Goal: Task Accomplishment & Management: Use online tool/utility

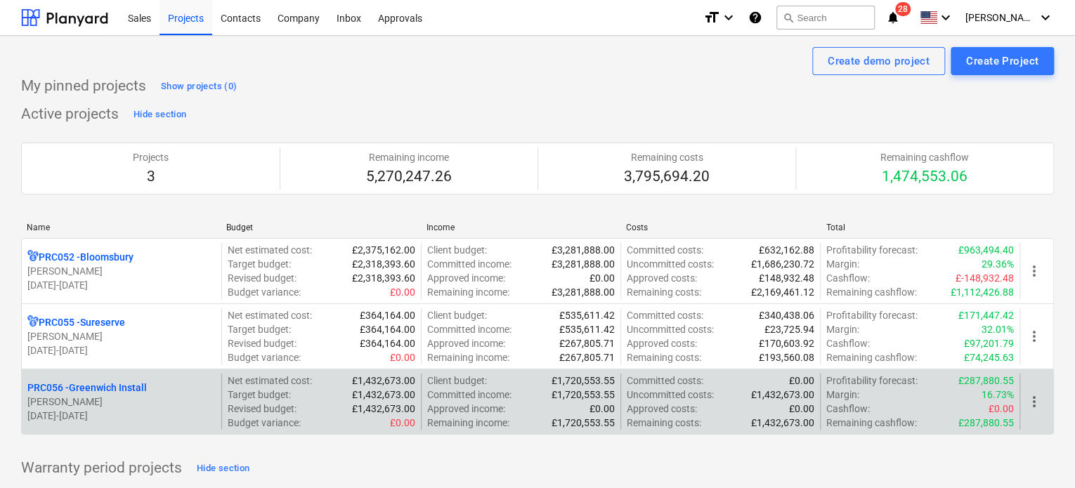
click at [89, 382] on p "PRC056 - Greenwich Install" at bounding box center [86, 388] width 119 height 14
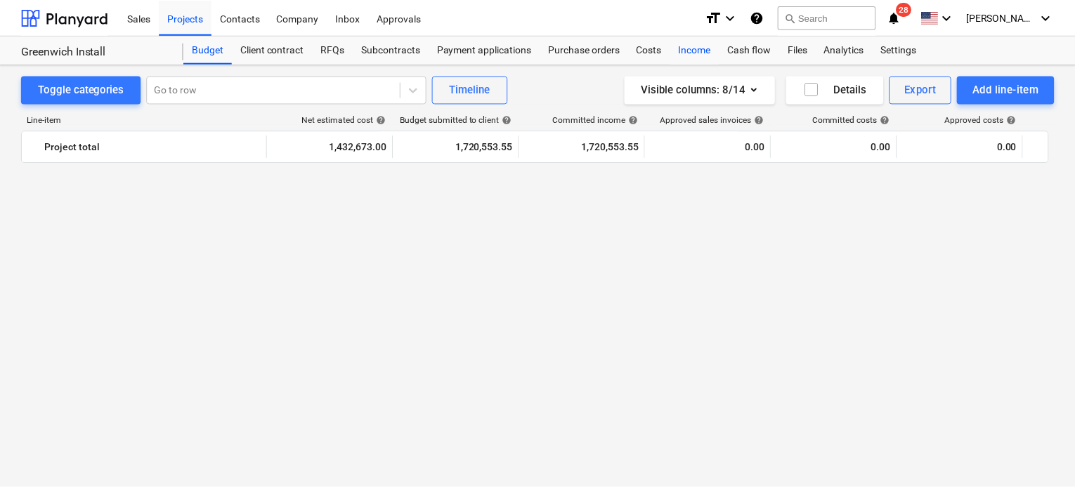
scroll to position [1510, 0]
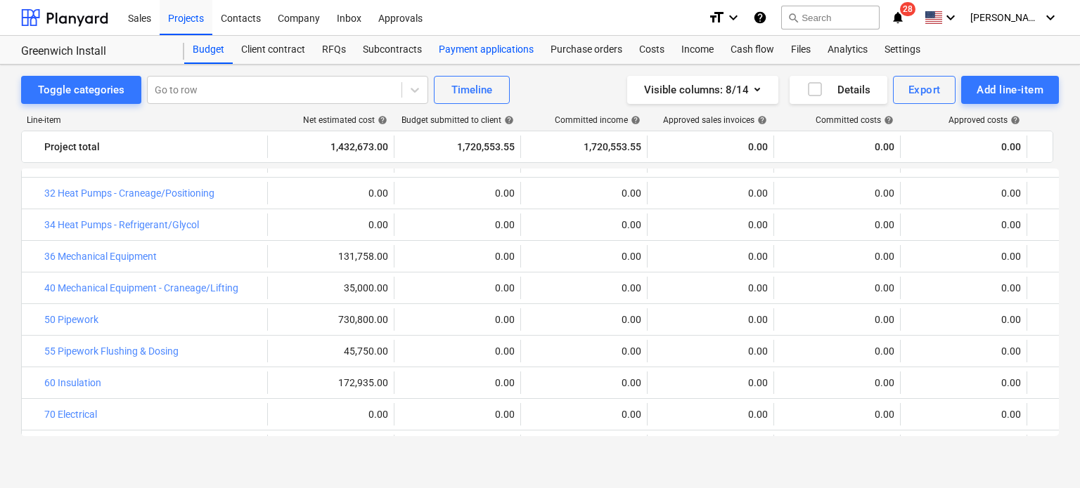
click at [465, 44] on div "Payment applications" at bounding box center [486, 50] width 112 height 28
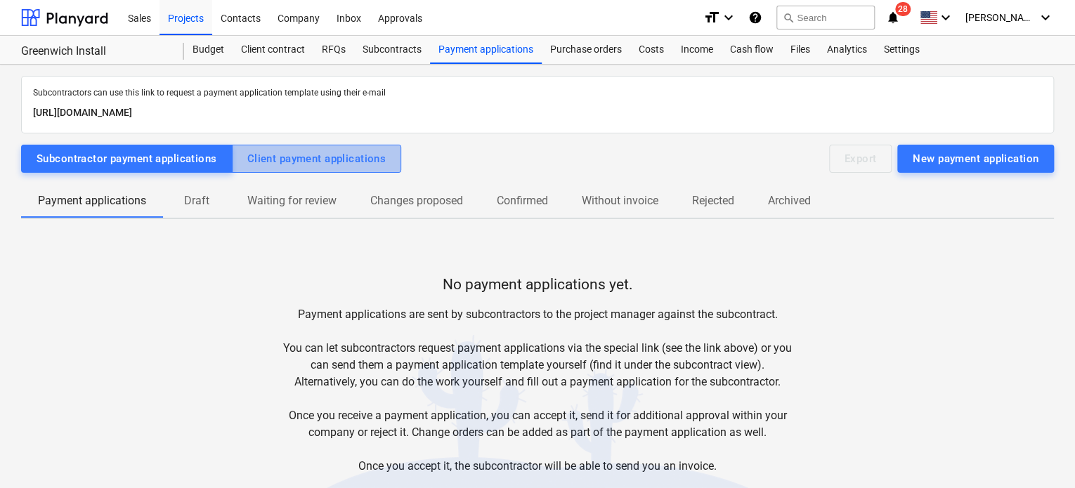
click at [330, 154] on div "Client payment applications" at bounding box center [316, 159] width 139 height 18
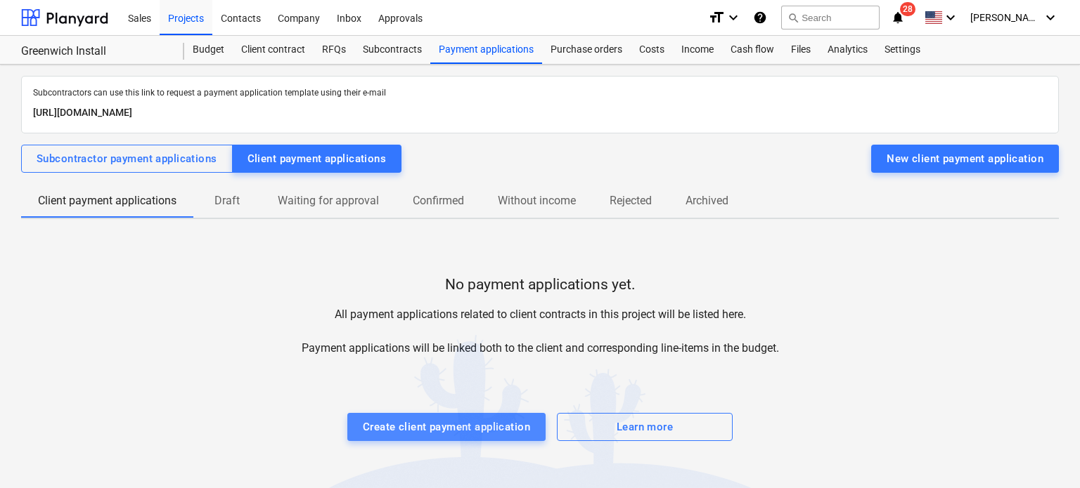
click at [468, 425] on div "Create client payment application" at bounding box center [446, 427] width 167 height 18
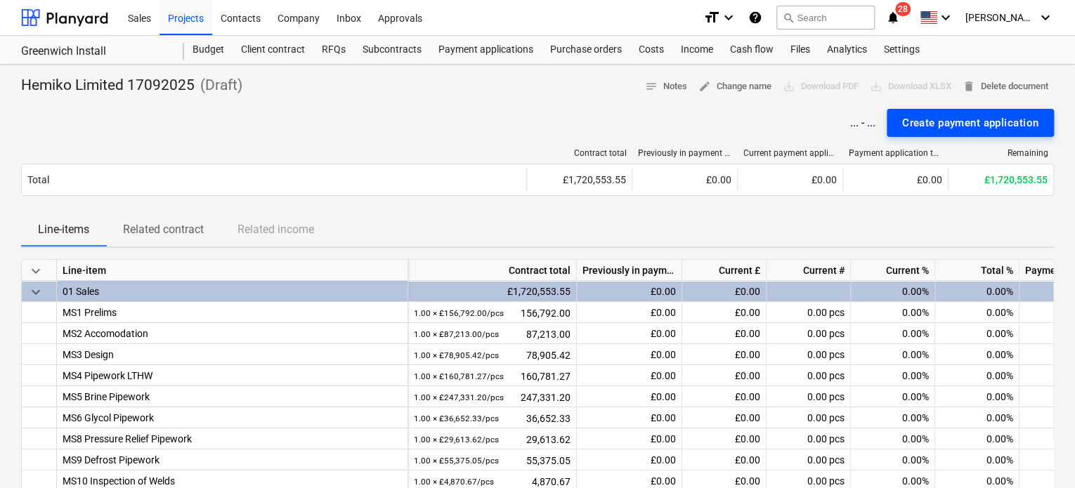
click at [957, 119] on div "Create payment application" at bounding box center [970, 123] width 136 height 18
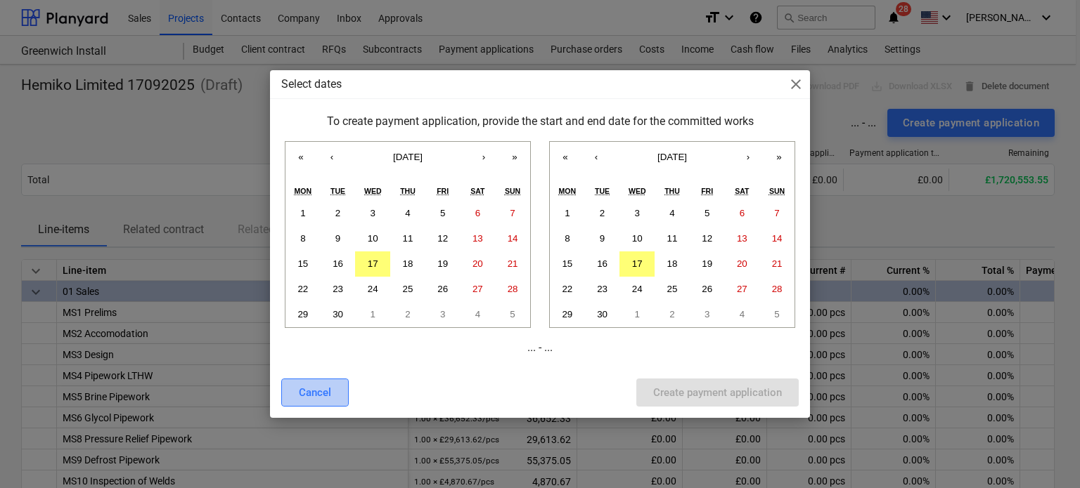
click at [309, 389] on div "Cancel" at bounding box center [315, 393] width 32 height 18
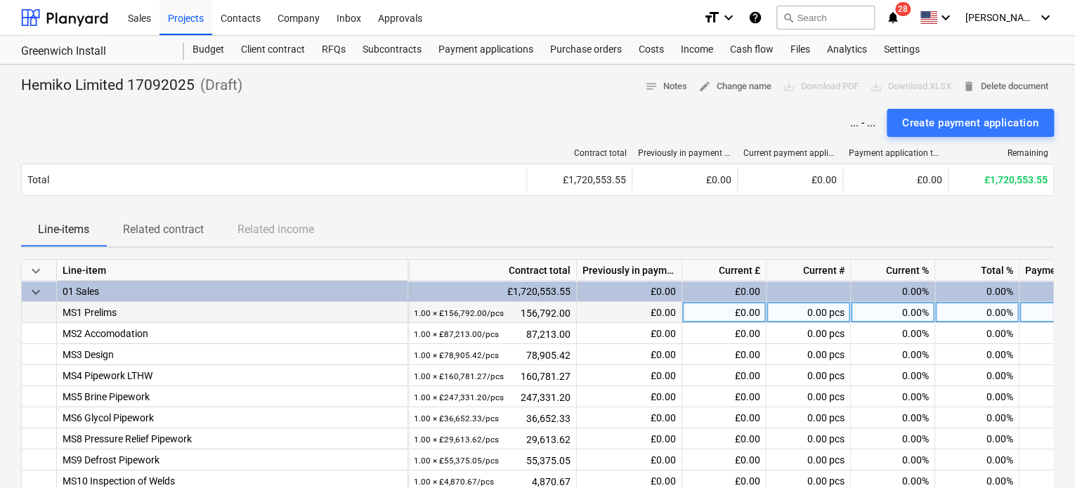
click at [895, 320] on div "0.00%" at bounding box center [893, 312] width 84 height 21
type input "15"
type input "40"
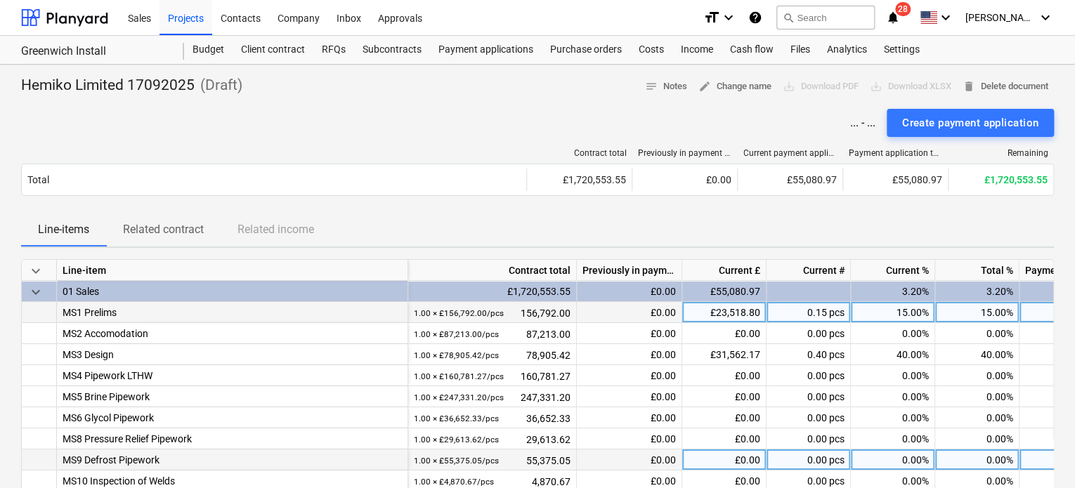
click at [1030, 450] on div "£0.00" at bounding box center [1072, 460] width 105 height 21
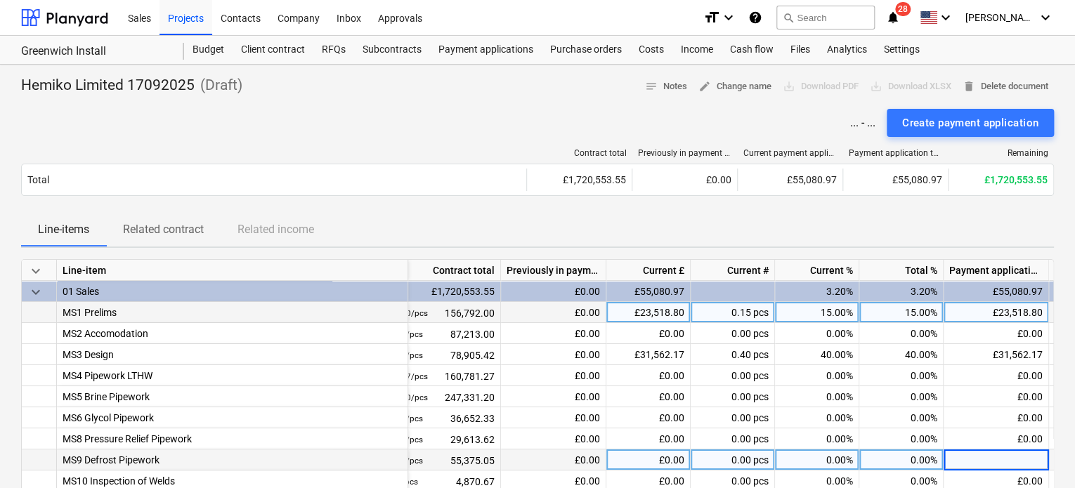
click at [1044, 453] on input at bounding box center [996, 460] width 105 height 20
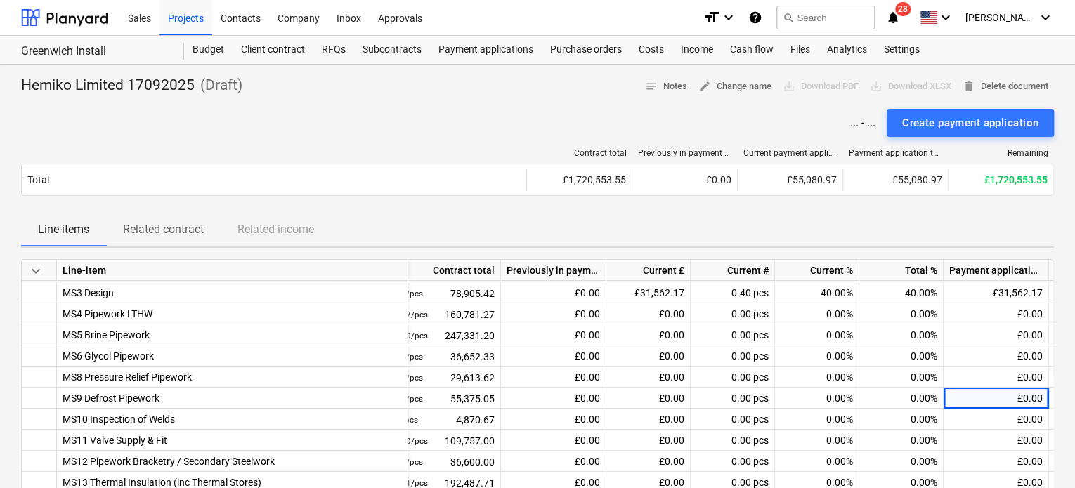
scroll to position [63, 76]
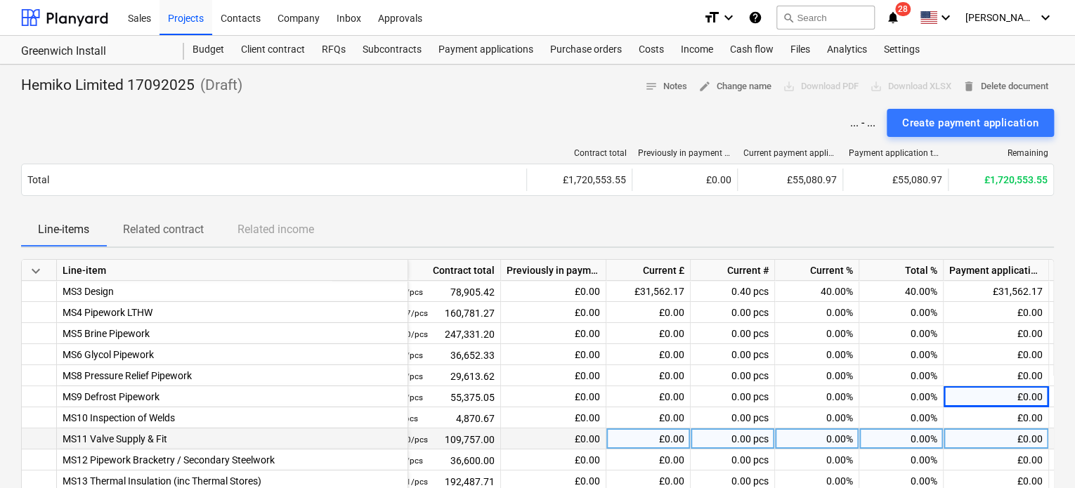
click at [827, 437] on div "0.00%" at bounding box center [817, 439] width 84 height 21
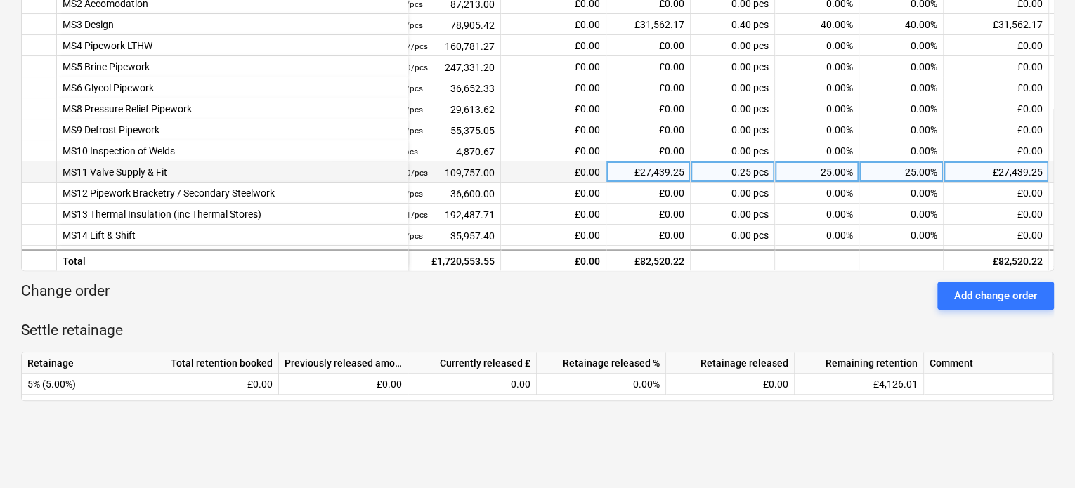
scroll to position [0, 0]
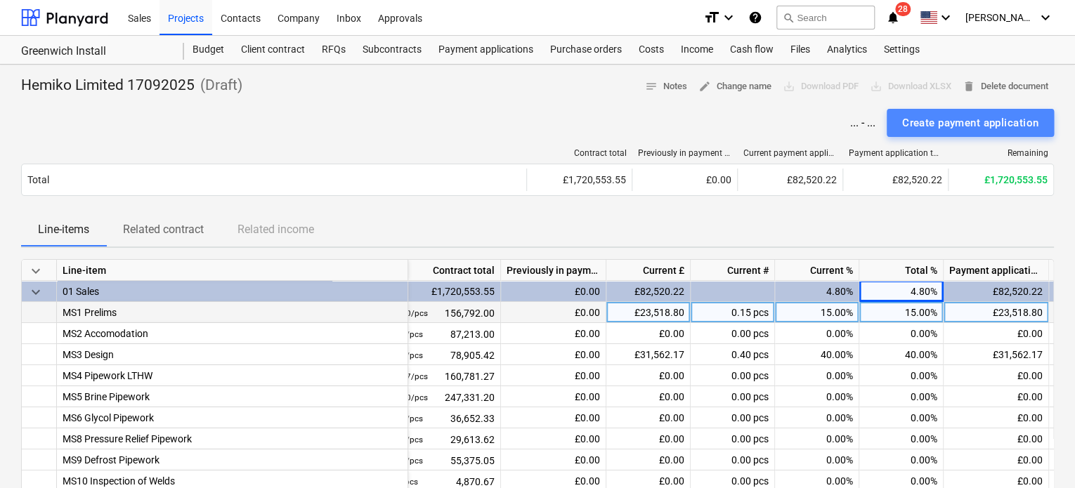
click at [944, 123] on div "Create payment application" at bounding box center [970, 123] width 136 height 18
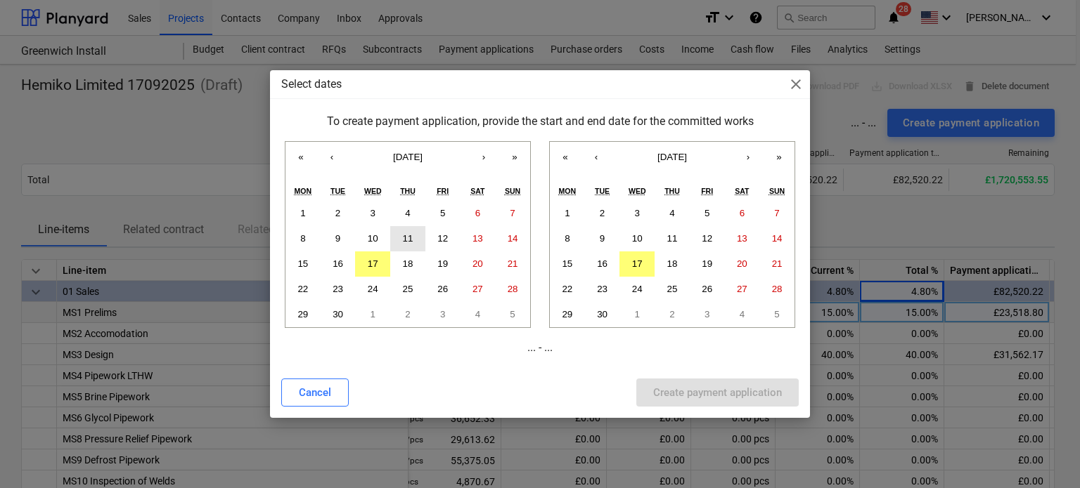
click at [416, 242] on button "11" at bounding box center [407, 238] width 35 height 25
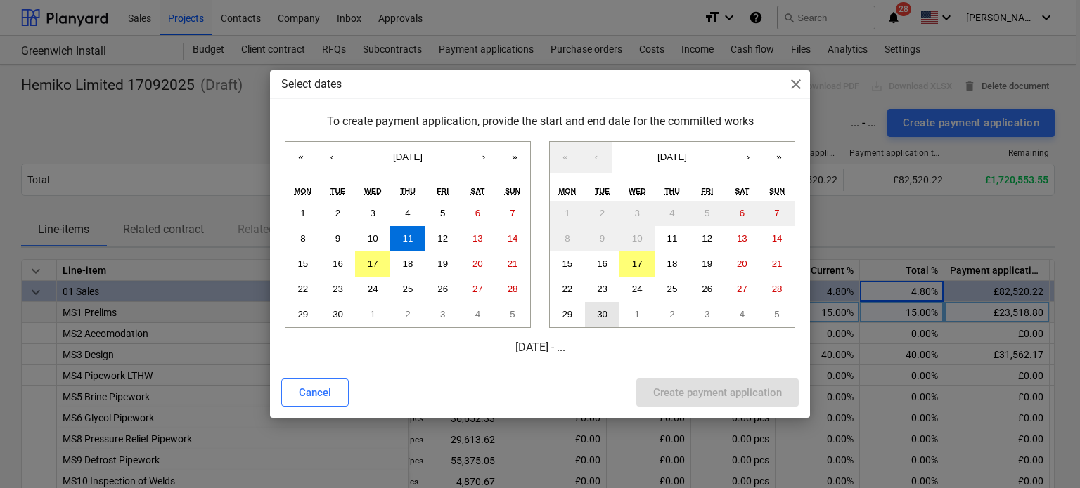
click at [599, 309] on button "30" at bounding box center [602, 314] width 35 height 25
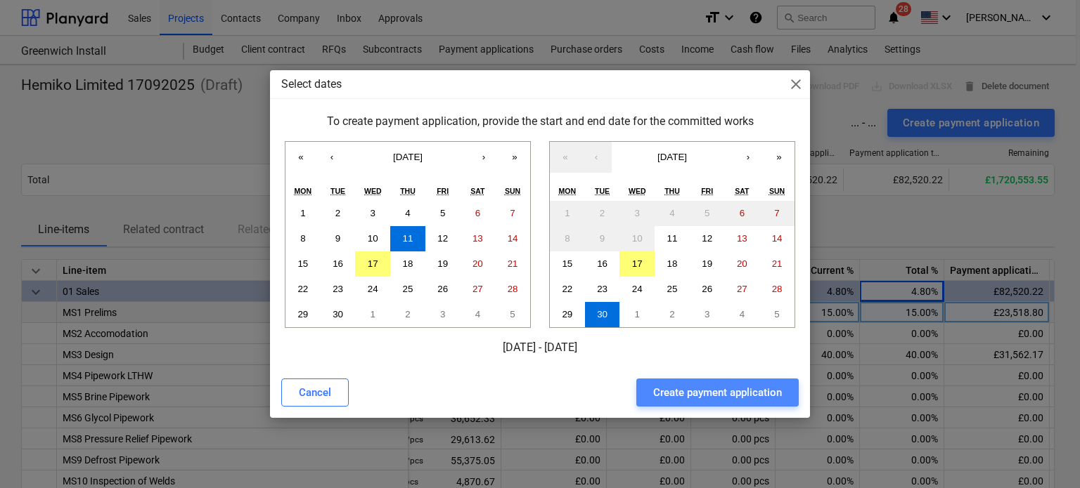
click at [694, 394] on div "Create payment application" at bounding box center [717, 393] width 129 height 18
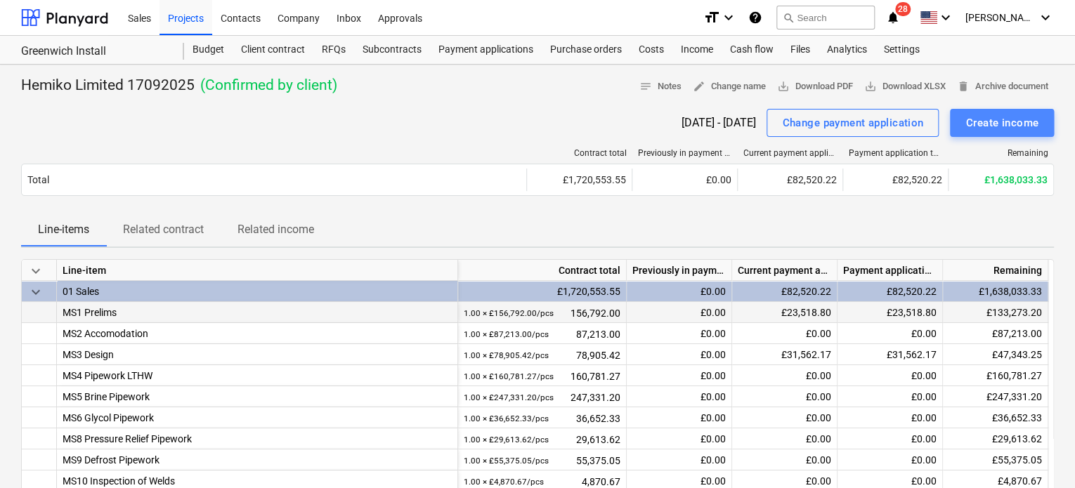
click at [1011, 125] on div "Create income" at bounding box center [1002, 123] width 73 height 18
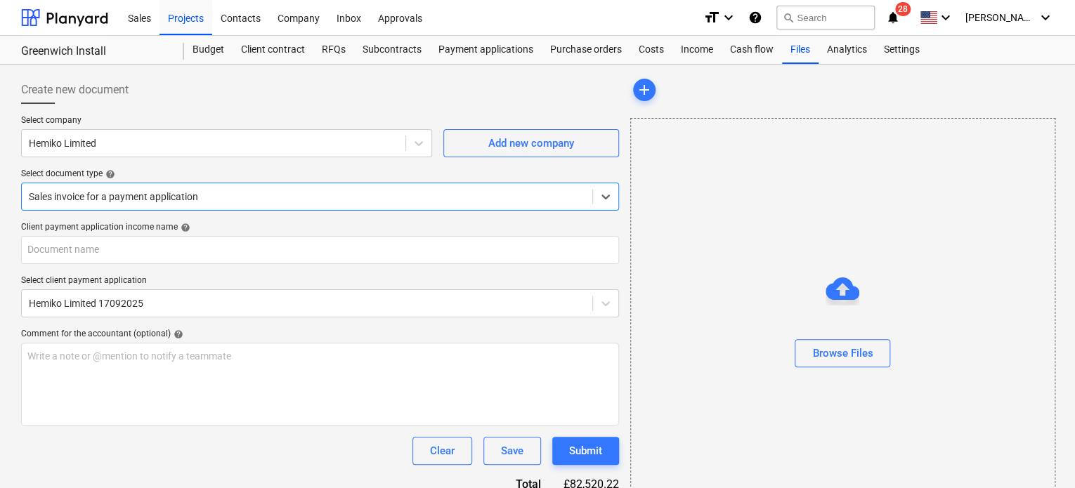
click at [546, 193] on div at bounding box center [307, 197] width 557 height 14
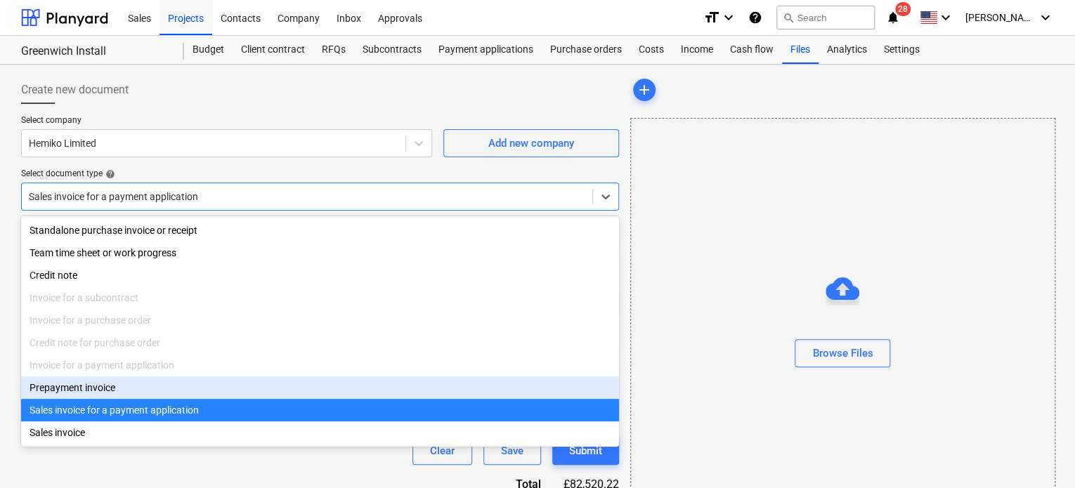
click at [61, 393] on div "Prepayment invoice" at bounding box center [320, 388] width 598 height 22
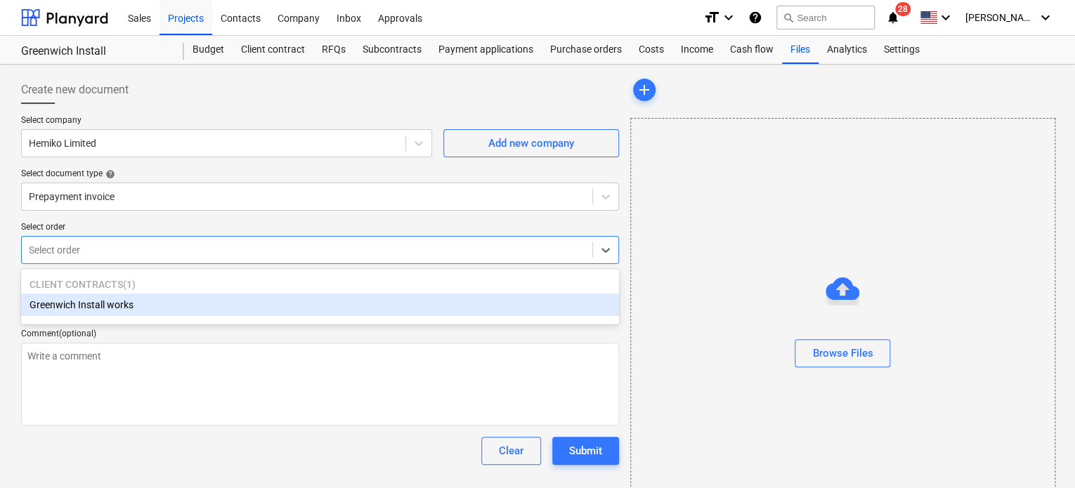
click at [84, 246] on div at bounding box center [307, 250] width 557 height 14
click at [103, 300] on div "Greenwich Install works" at bounding box center [320, 305] width 598 height 22
type textarea "x"
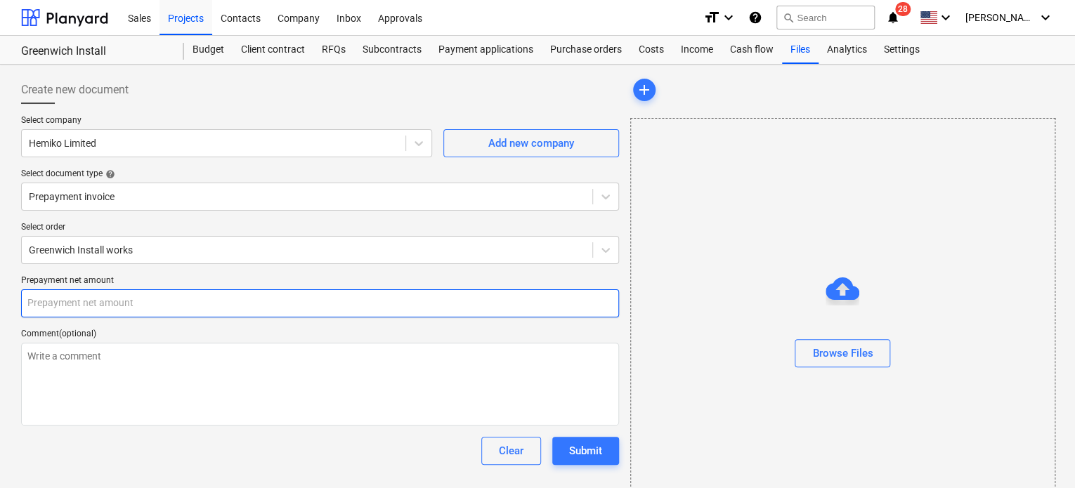
click at [103, 300] on input "text" at bounding box center [320, 304] width 598 height 28
type textarea "x"
type input "0.00"
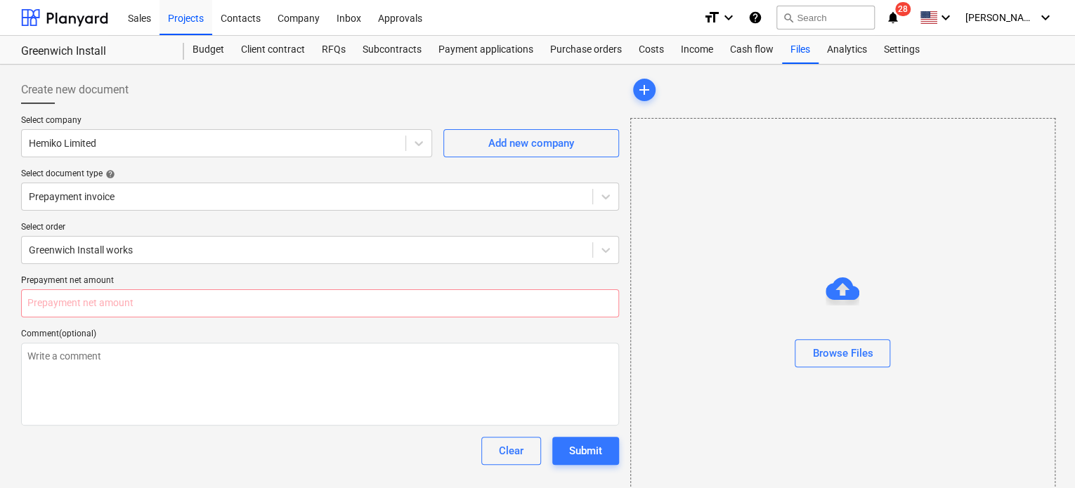
type textarea "x"
type input "0.00"
type textarea "x"
type input "7"
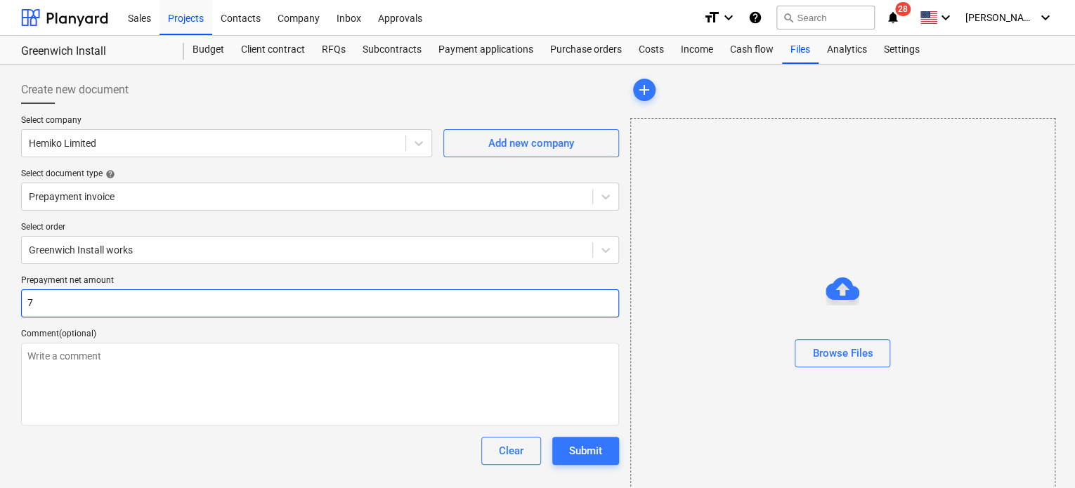
type textarea "x"
type input "78"
type textarea "x"
type input "7839"
type textarea "x"
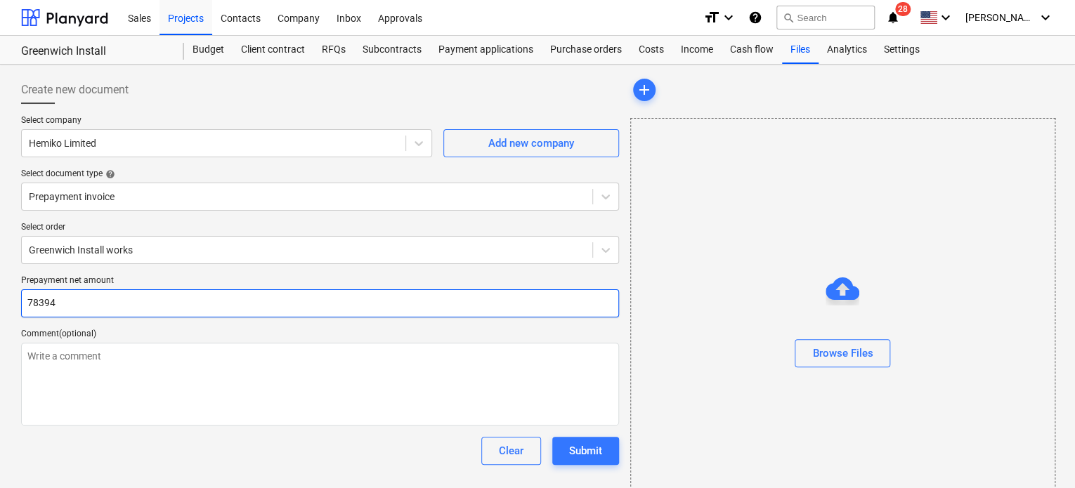
type input "78394"
type textarea "x"
type input "78394"
type textarea "x"
type input "78394."
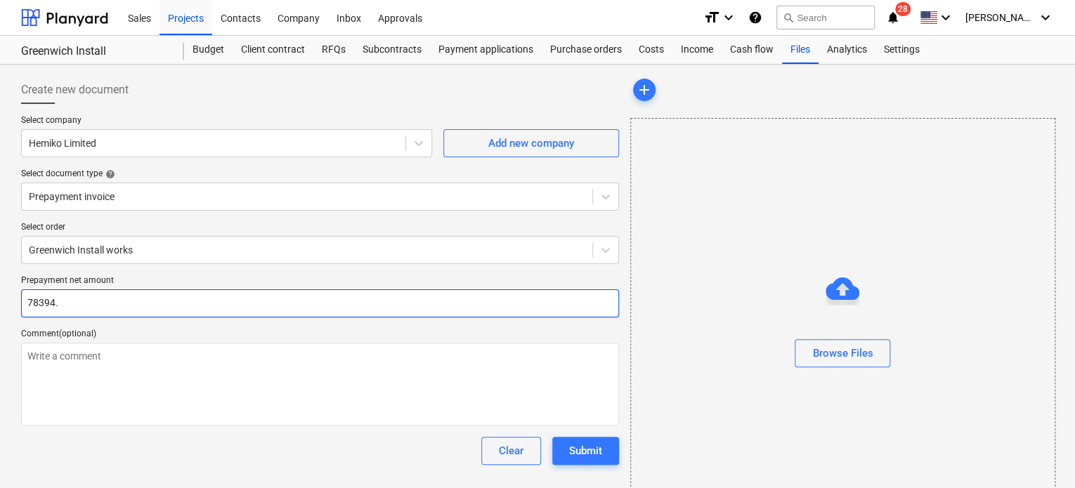
type textarea "x"
type input "78394.2"
type textarea "x"
type input "78394.21"
type textarea "x"
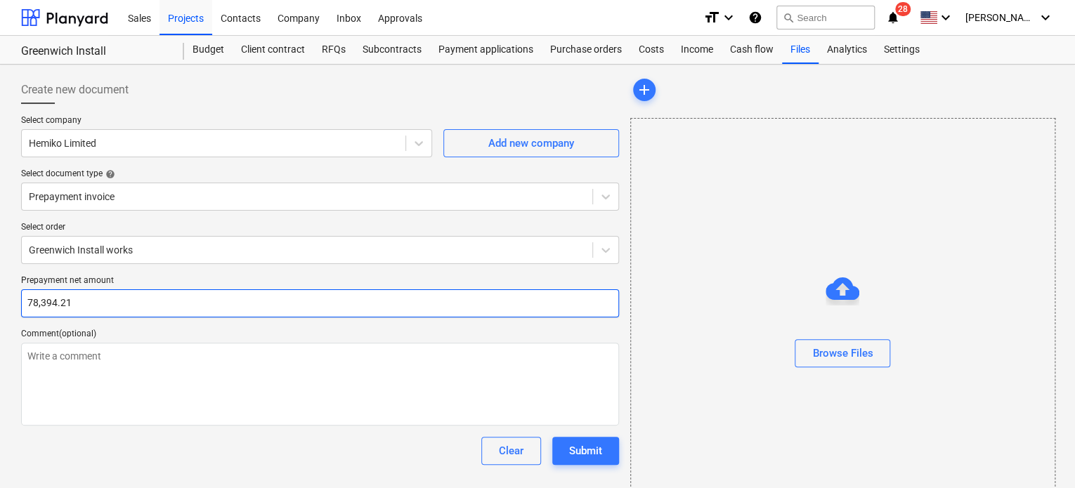
type input "78394.21"
type textarea "x"
type input "78394.21"
type textarea "x"
type input "78394.21"
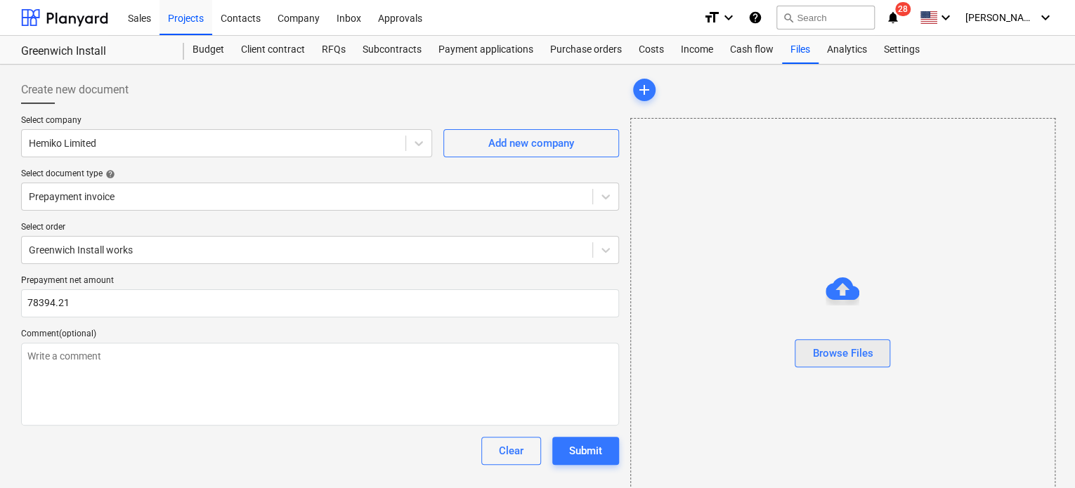
type textarea "x"
type input "78,394.21"
click at [852, 349] on div "Browse Files" at bounding box center [843, 353] width 60 height 18
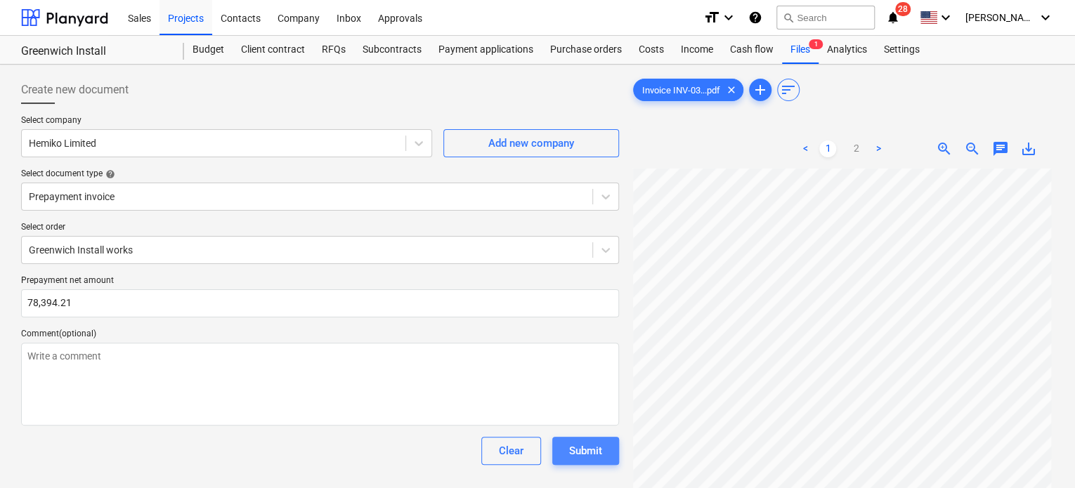
click at [601, 451] on div "Submit" at bounding box center [585, 451] width 33 height 18
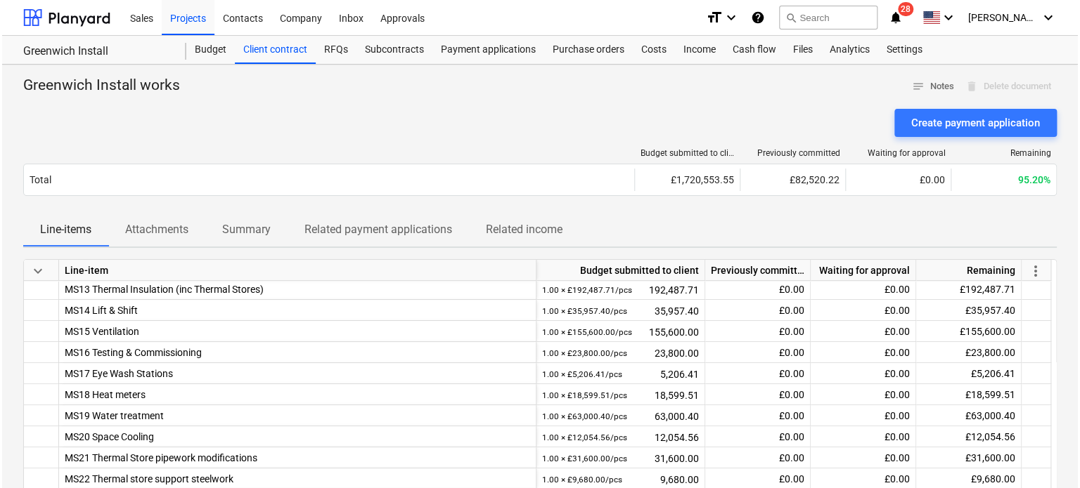
scroll to position [256, 0]
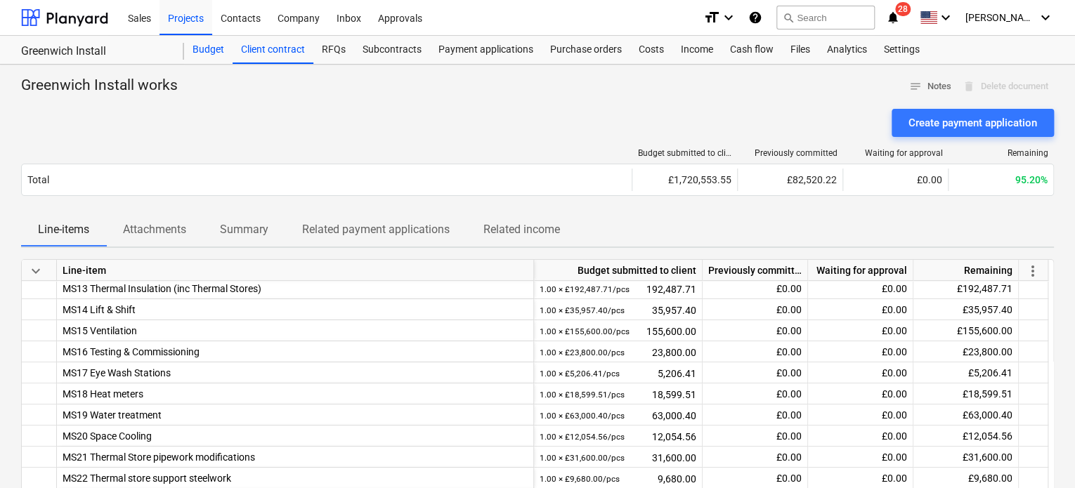
click at [209, 51] on div "Budget" at bounding box center [208, 50] width 48 height 28
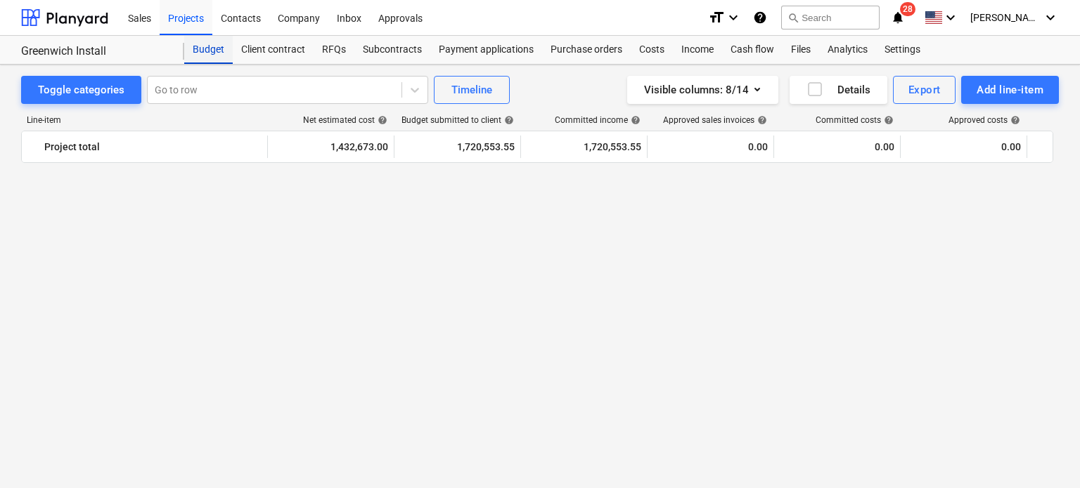
scroll to position [1510, 0]
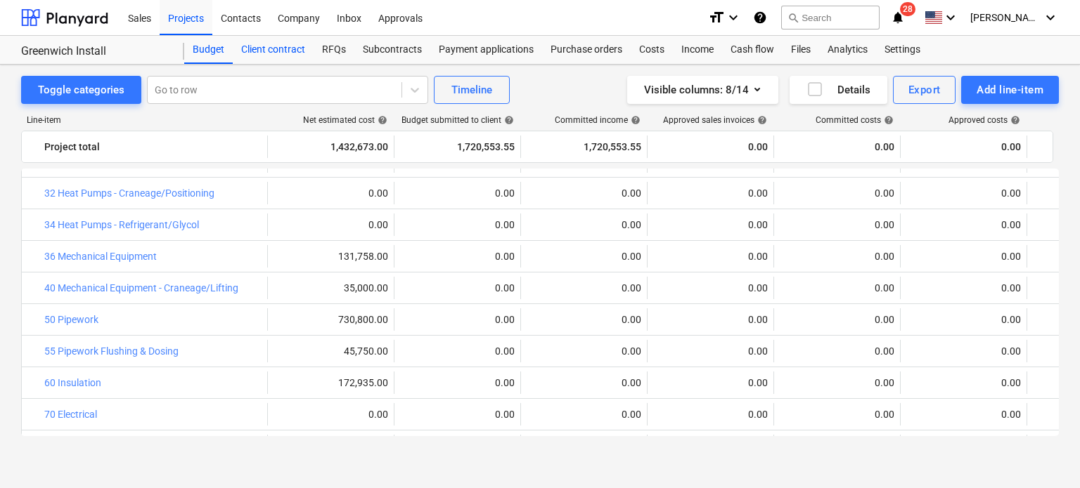
click at [295, 47] on div "Client contract" at bounding box center [273, 50] width 81 height 28
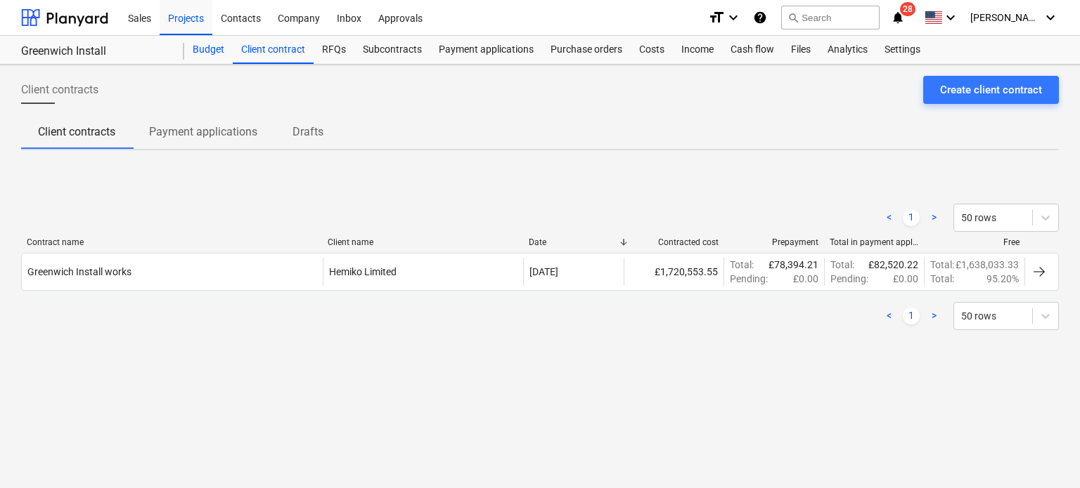
click at [195, 56] on div "Budget" at bounding box center [208, 50] width 48 height 28
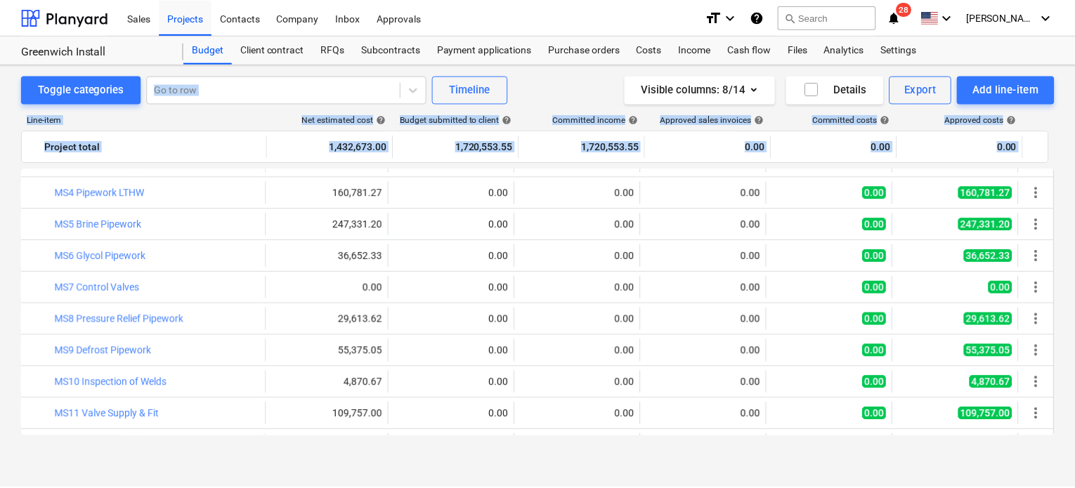
scroll to position [0, 261]
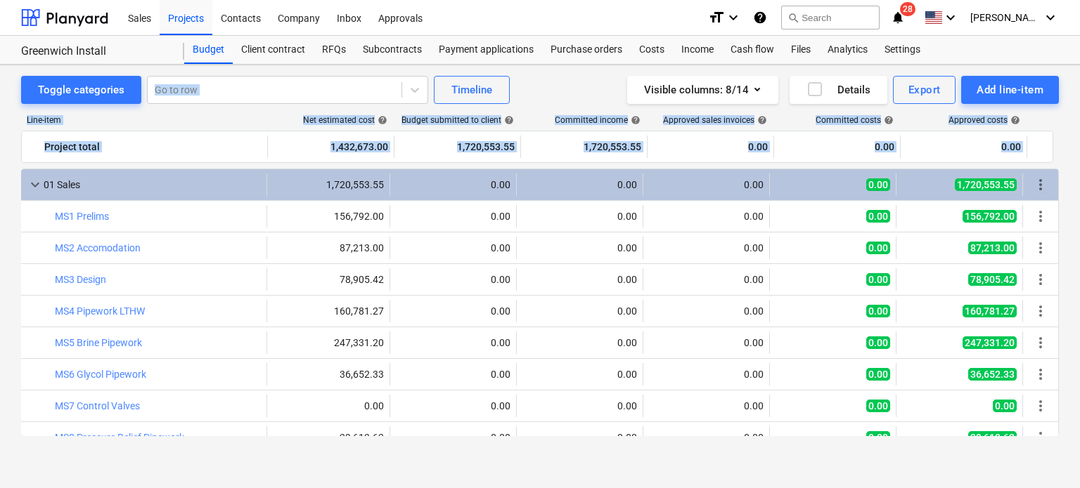
drag, startPoint x: 1059, startPoint y: 387, endPoint x: 1076, endPoint y: 48, distance: 339.9
click at [1075, 48] on div "Sales Projects Contacts Company Inbox Approvals format_size keyboard_arrow_down…" at bounding box center [540, 244] width 1080 height 488
click at [708, 58] on div "Income" at bounding box center [697, 50] width 49 height 28
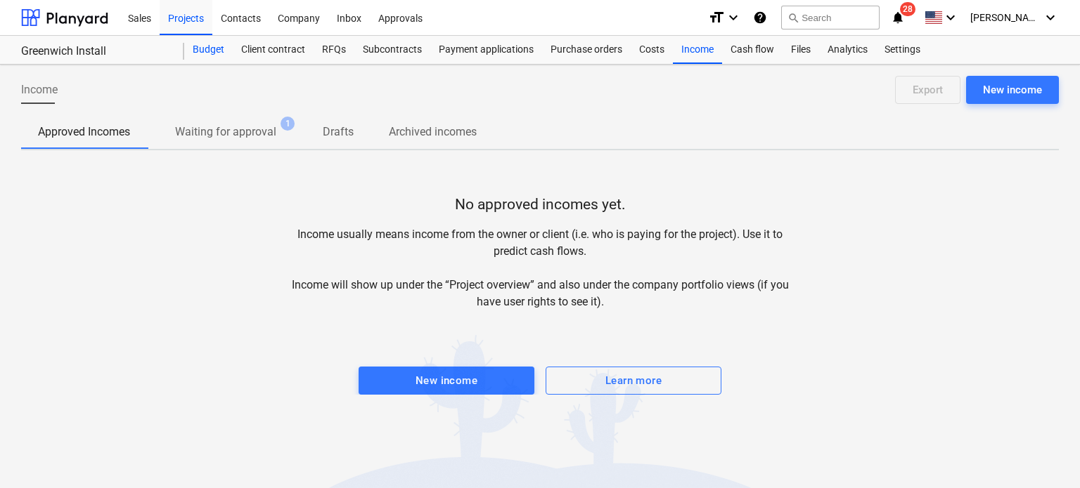
click at [207, 47] on div "Budget" at bounding box center [208, 50] width 48 height 28
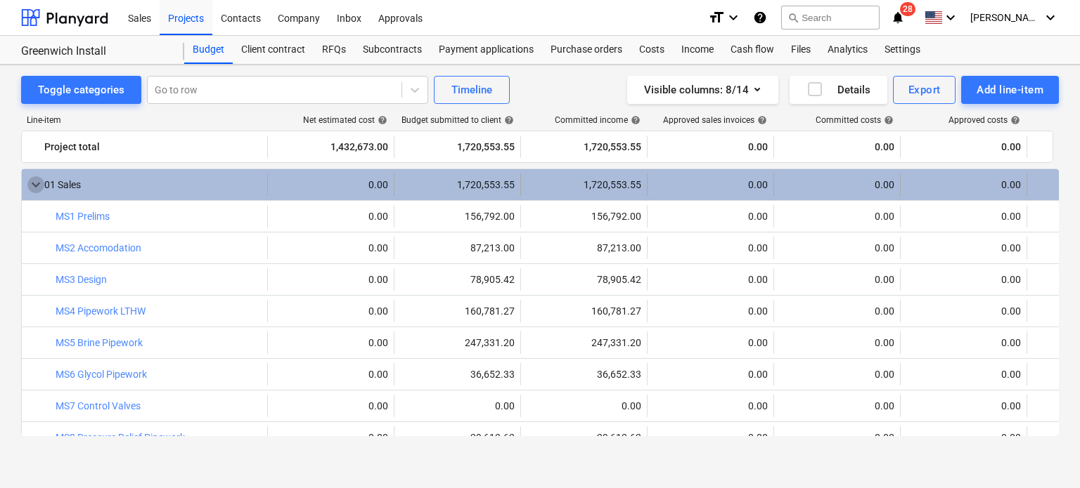
click at [29, 181] on span "keyboard_arrow_down" at bounding box center [35, 184] width 17 height 17
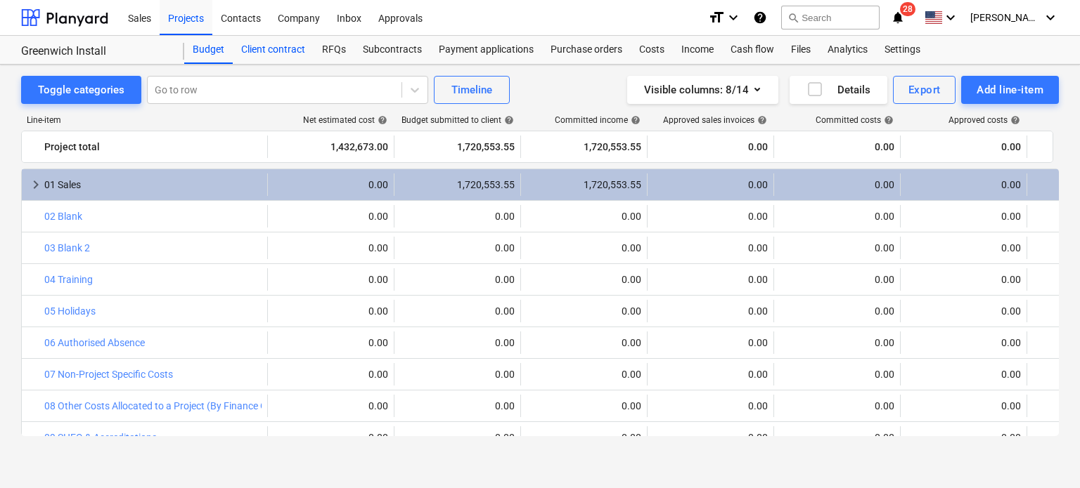
click at [295, 46] on div "Client contract" at bounding box center [273, 50] width 81 height 28
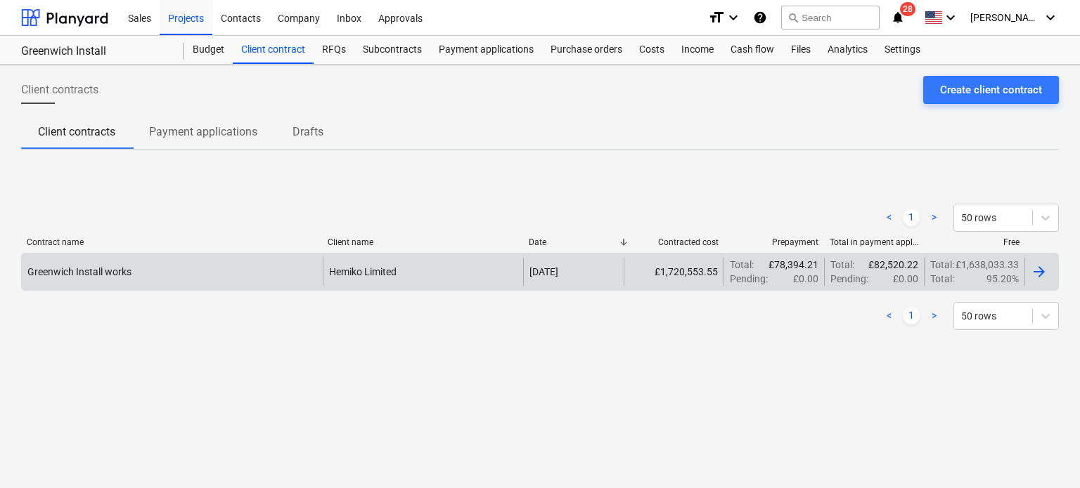
click at [376, 264] on div "Hemiko Limited" at bounding box center [423, 272] width 200 height 28
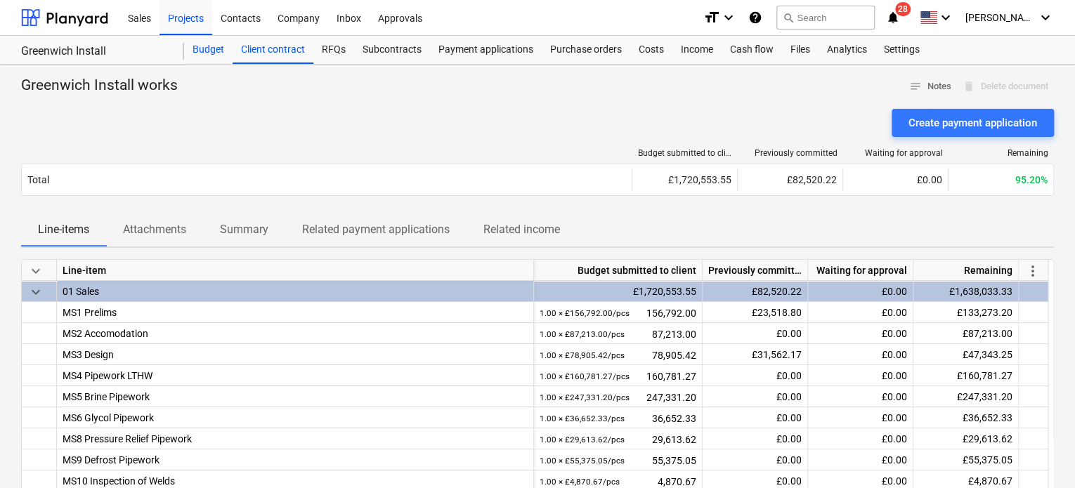
click at [211, 48] on div "Budget" at bounding box center [208, 50] width 48 height 28
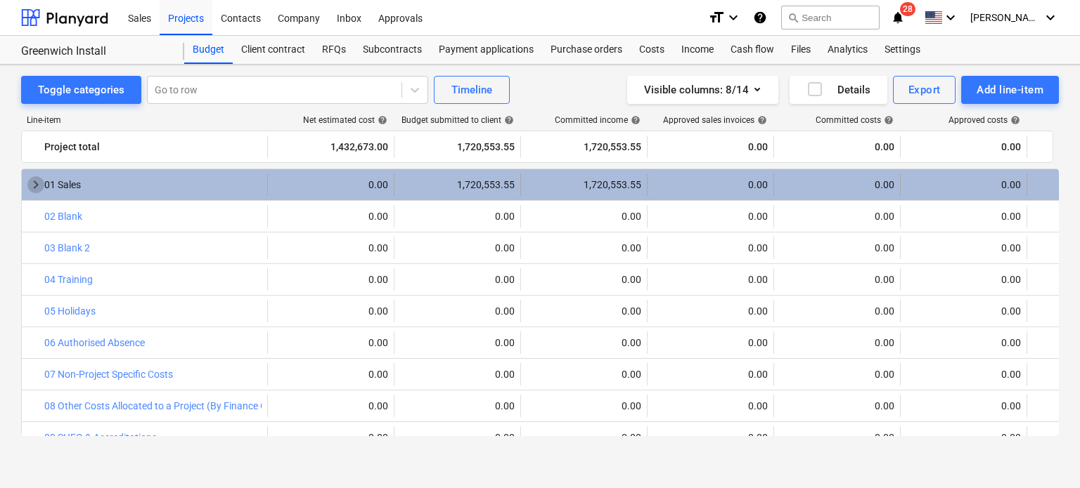
click at [34, 183] on span "keyboard_arrow_right" at bounding box center [35, 184] width 17 height 17
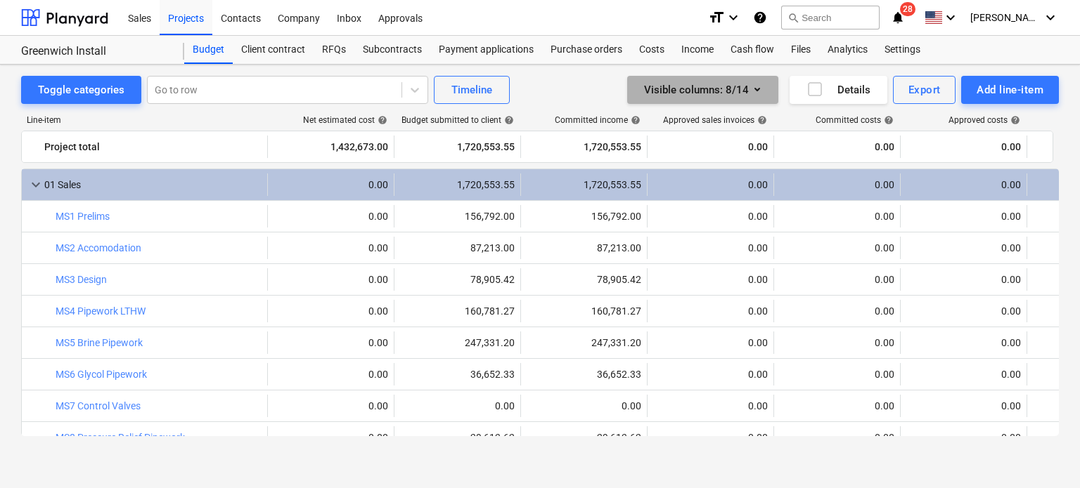
click at [765, 90] on button "Visible columns : 8/14" at bounding box center [702, 90] width 151 height 28
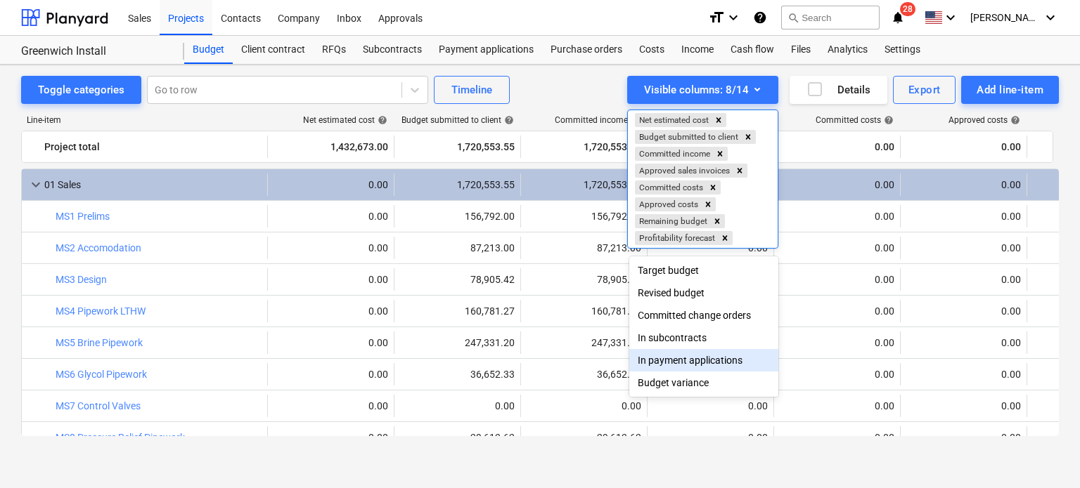
click at [688, 368] on div "In payment applications" at bounding box center [703, 360] width 149 height 22
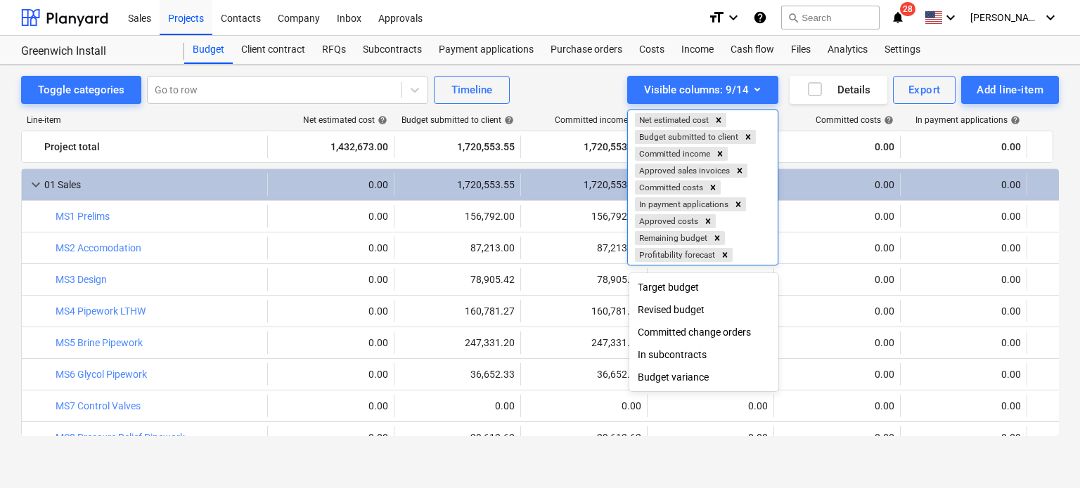
click at [597, 97] on div at bounding box center [540, 244] width 1080 height 488
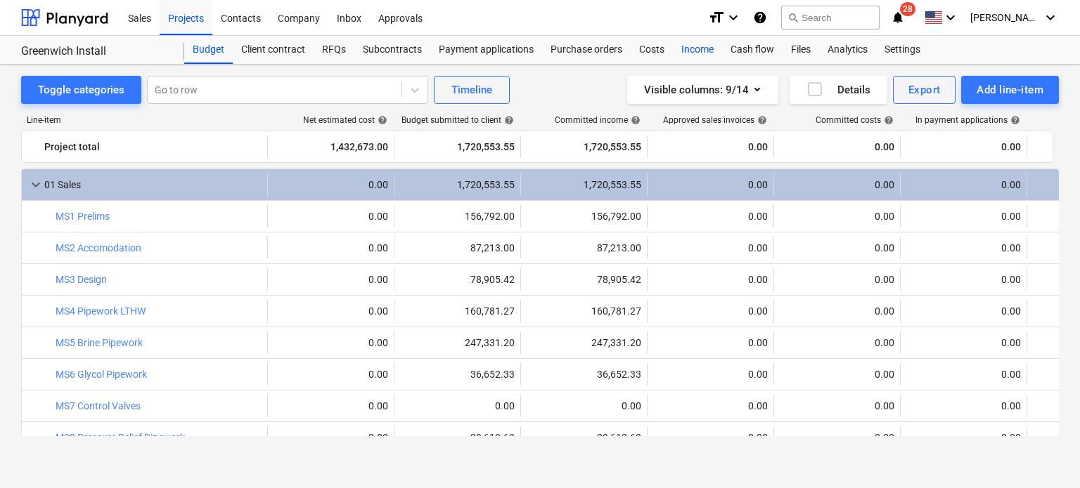
click at [706, 41] on div "Income" at bounding box center [697, 50] width 49 height 28
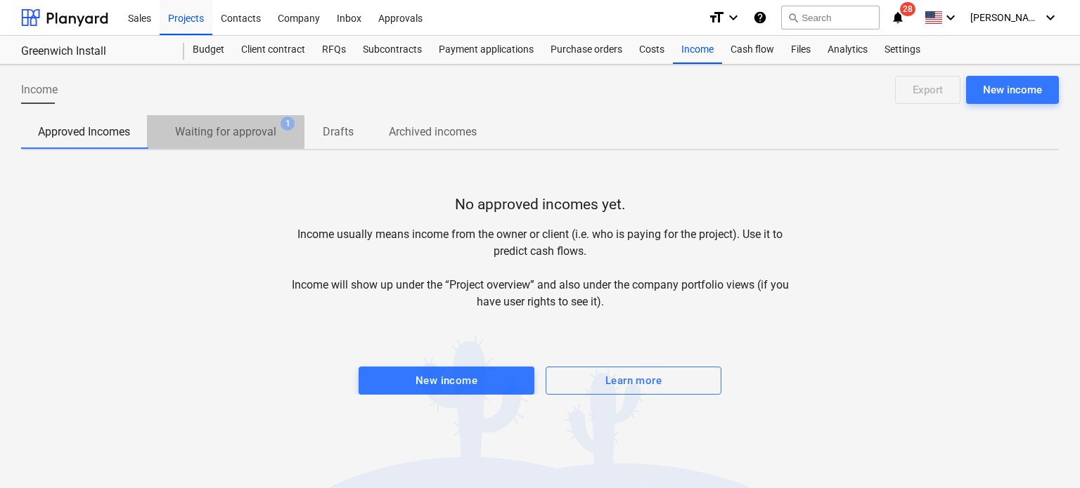
click at [212, 131] on p "Waiting for approval" at bounding box center [225, 132] width 101 height 17
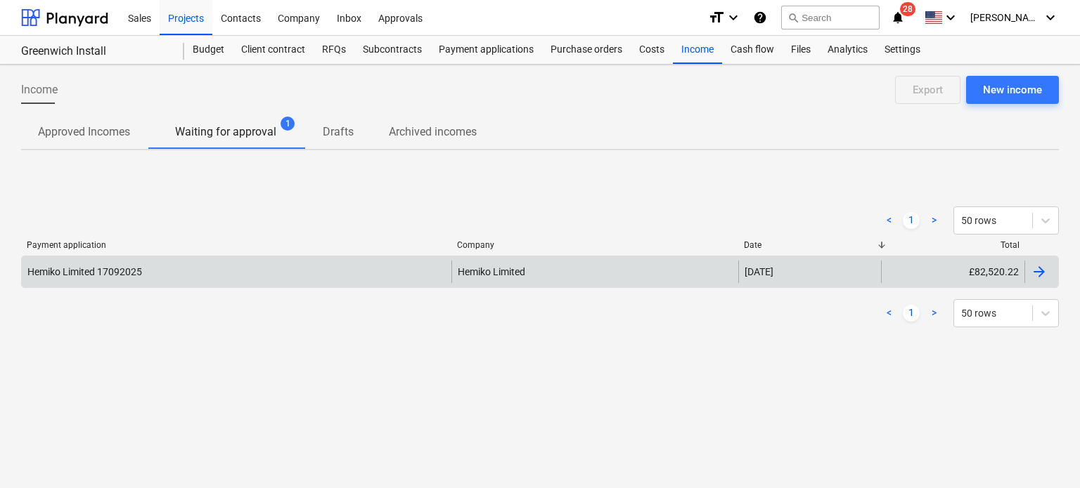
click at [183, 275] on div "Hemiko Limited 17092025" at bounding box center [236, 272] width 429 height 22
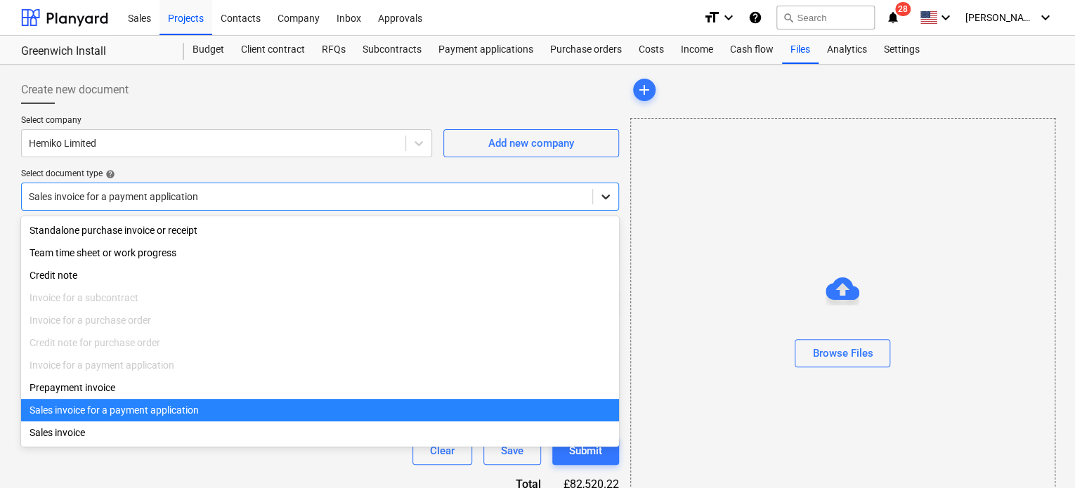
click at [597, 191] on div at bounding box center [605, 196] width 25 height 25
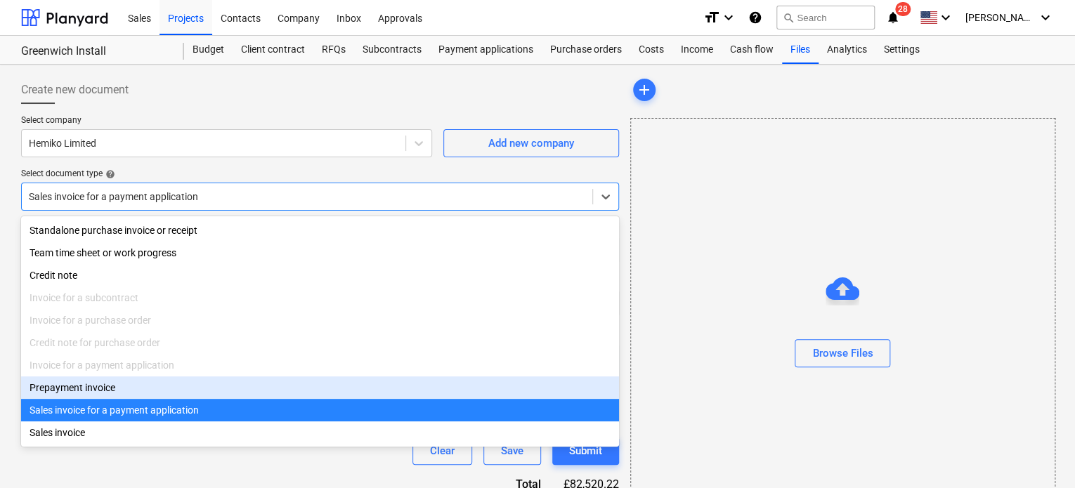
click at [59, 391] on div "Prepayment invoice" at bounding box center [320, 388] width 598 height 22
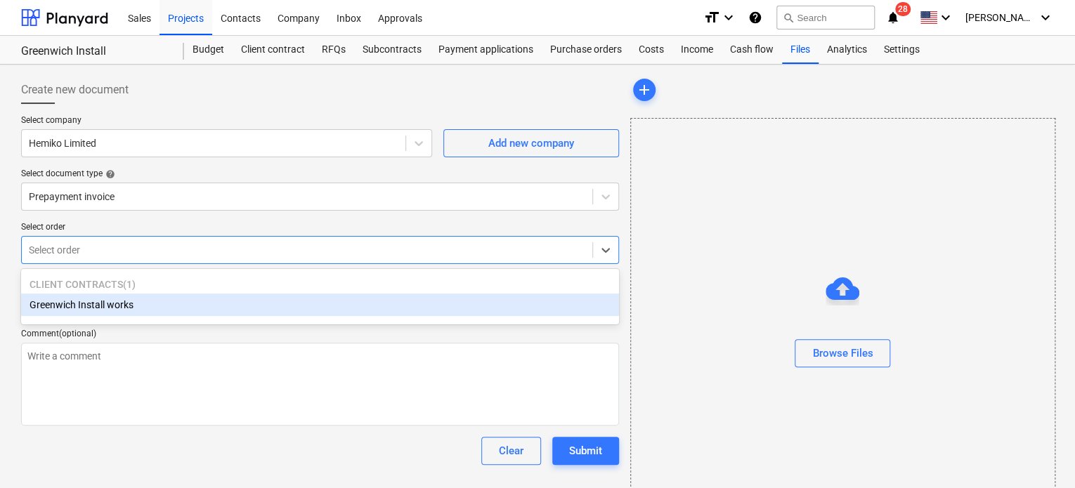
click at [111, 247] on div at bounding box center [307, 250] width 557 height 14
click at [92, 309] on div "Greenwich Install works" at bounding box center [320, 305] width 598 height 22
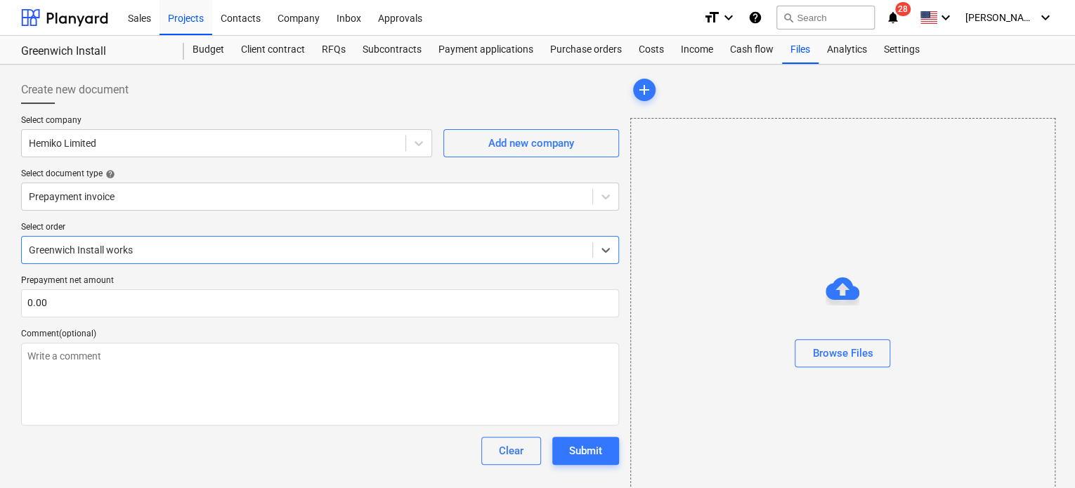
type textarea "x"
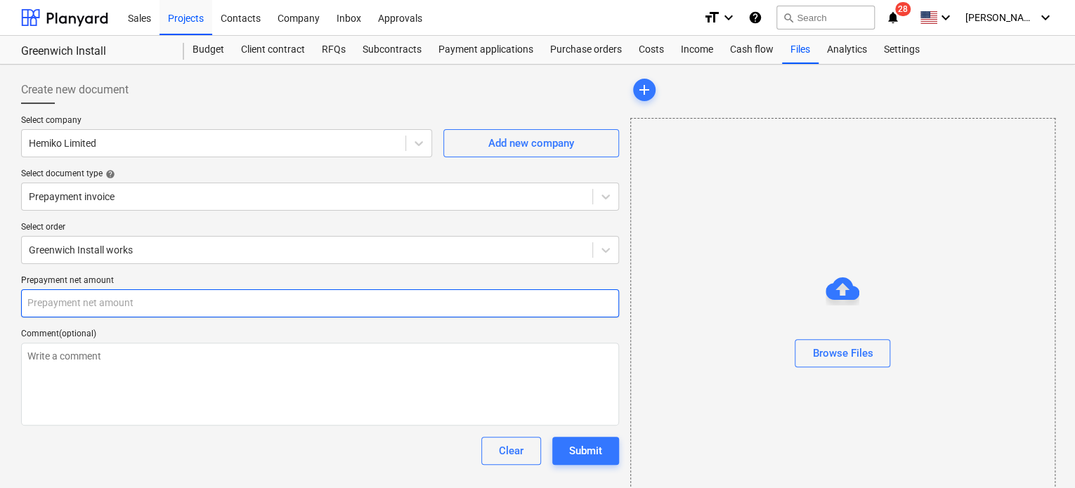
click at [111, 300] on input "text" at bounding box center [320, 304] width 598 height 28
type textarea "x"
type input "0.00"
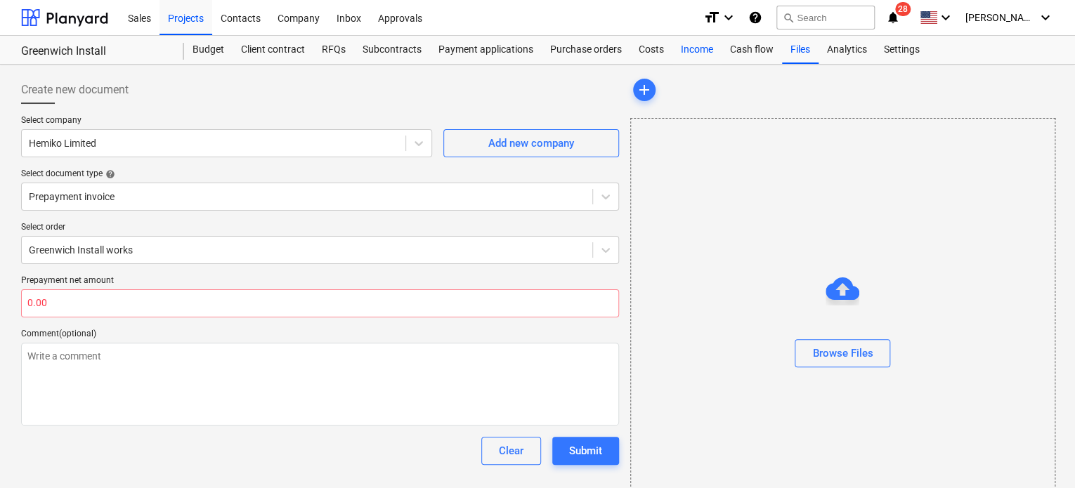
click at [697, 44] on div "Income" at bounding box center [697, 50] width 49 height 28
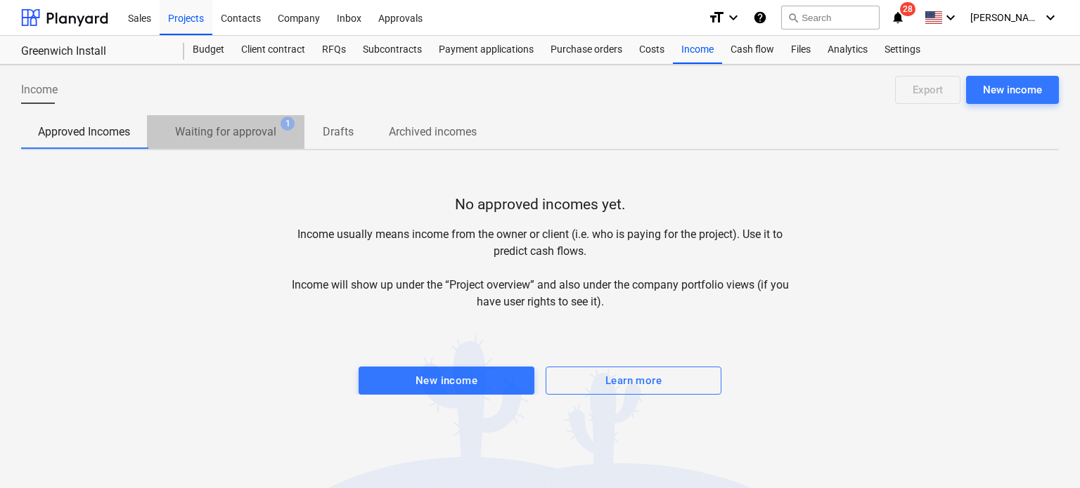
click at [224, 124] on p "Waiting for approval" at bounding box center [225, 132] width 101 height 17
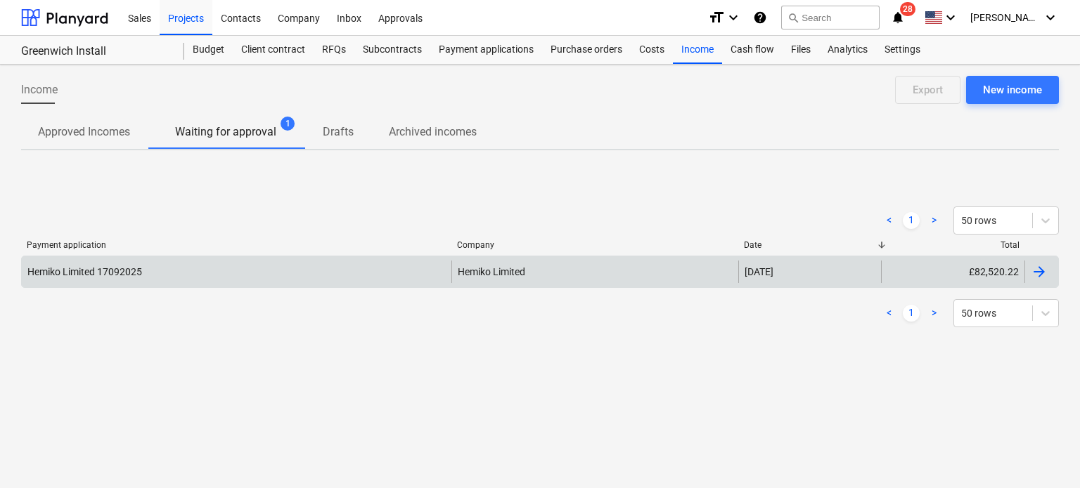
click at [143, 276] on div "Hemiko Limited 17092025" at bounding box center [236, 272] width 429 height 22
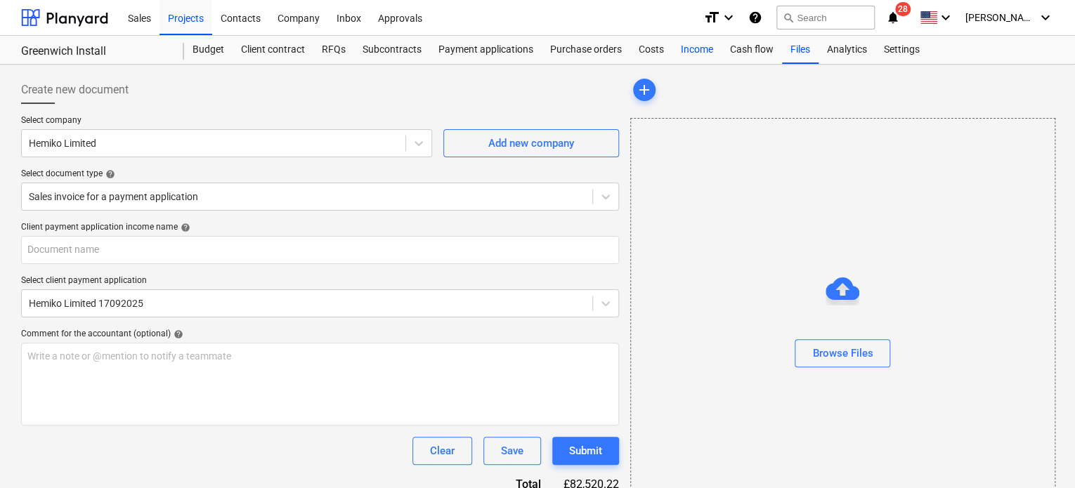
click at [694, 45] on div "Income" at bounding box center [697, 50] width 49 height 28
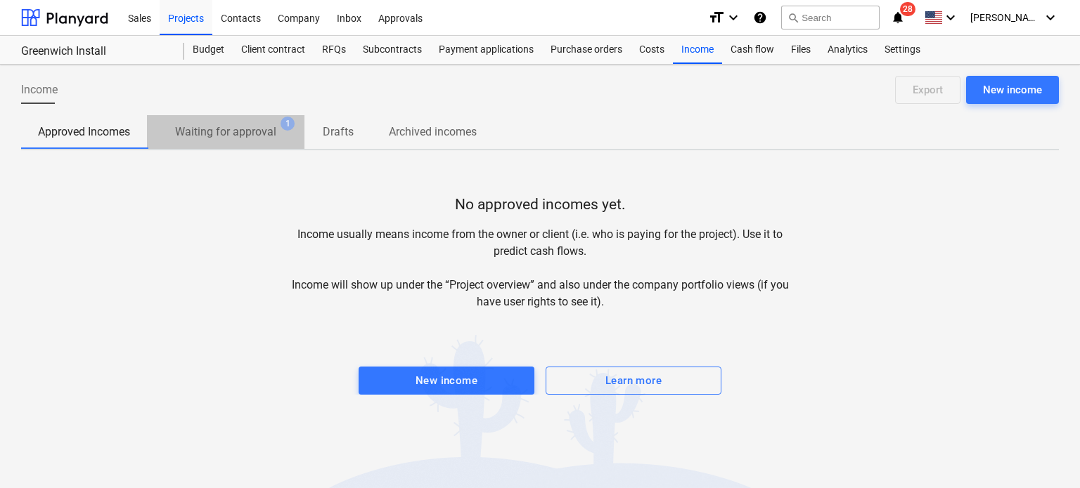
click at [224, 138] on p "Waiting for approval" at bounding box center [225, 132] width 101 height 17
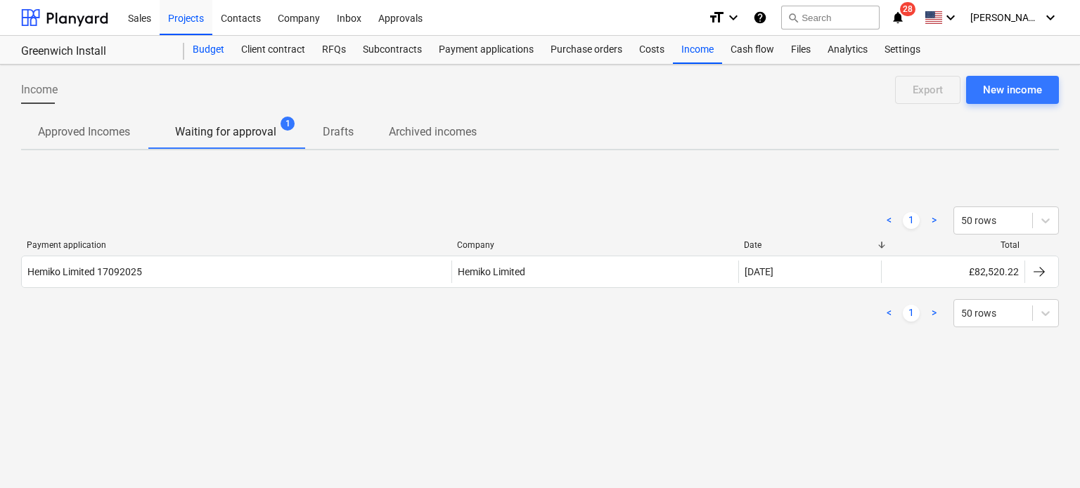
click at [208, 48] on div "Budget" at bounding box center [208, 50] width 48 height 28
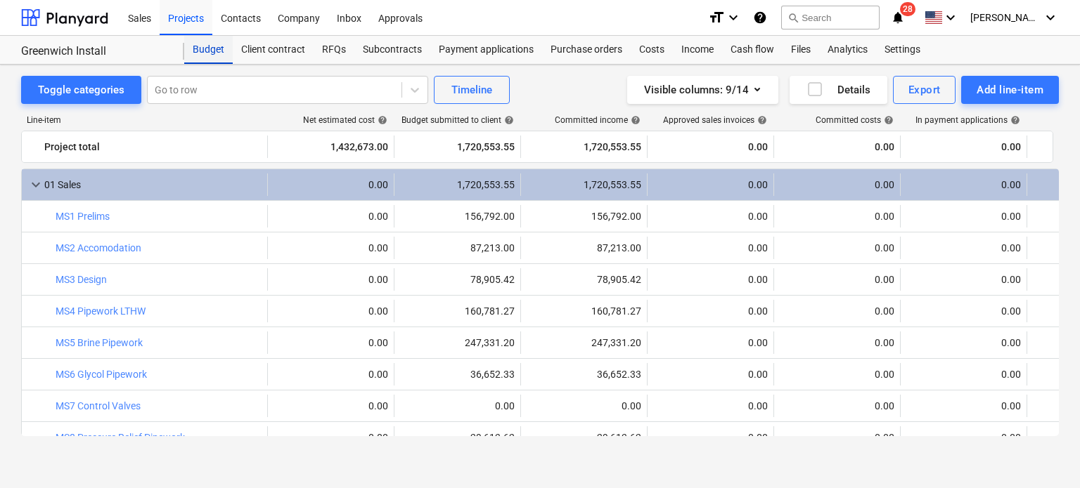
click at [197, 60] on div "Budget" at bounding box center [208, 50] width 48 height 28
click at [179, 20] on div "Projects" at bounding box center [186, 17] width 53 height 36
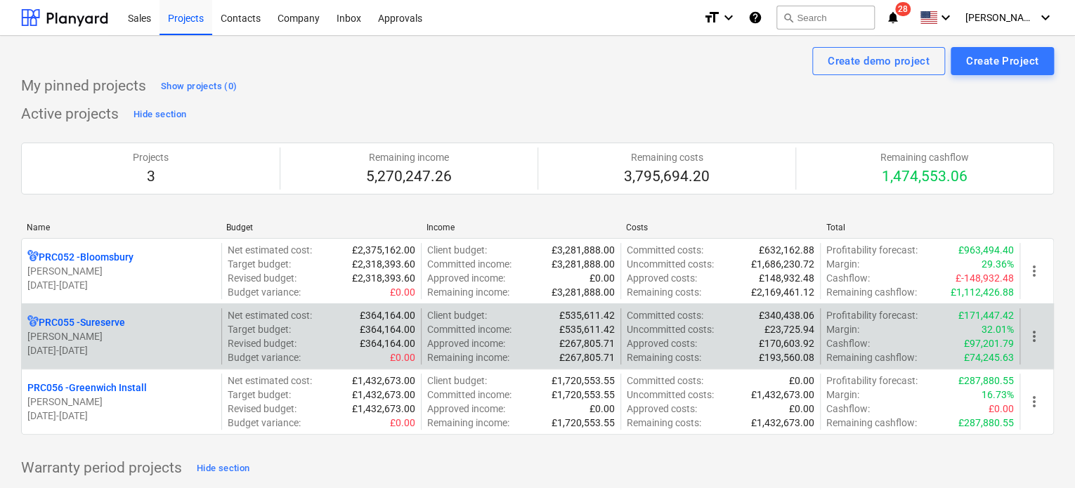
click at [85, 326] on p "PRC055 - Sureserve" at bounding box center [82, 323] width 86 height 14
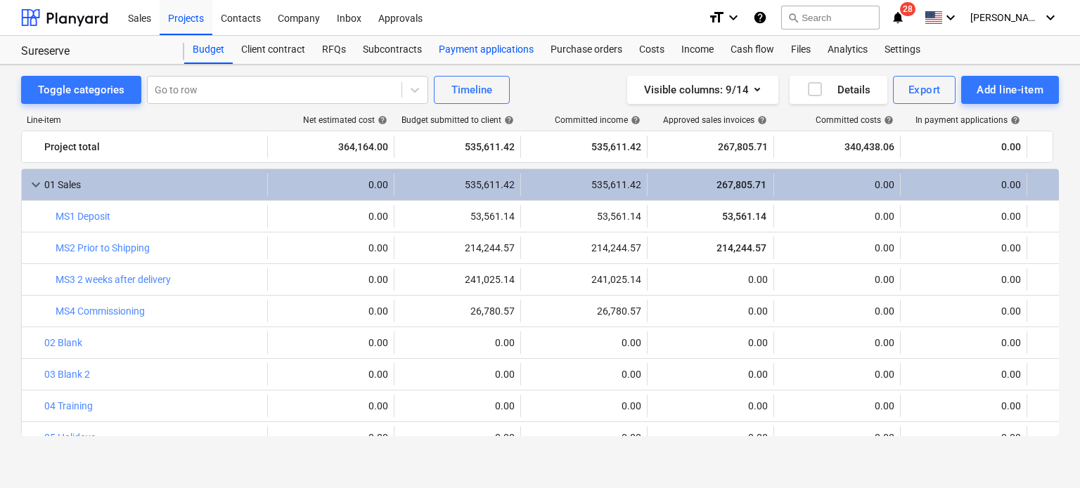
click at [448, 42] on div "Payment applications" at bounding box center [486, 50] width 112 height 28
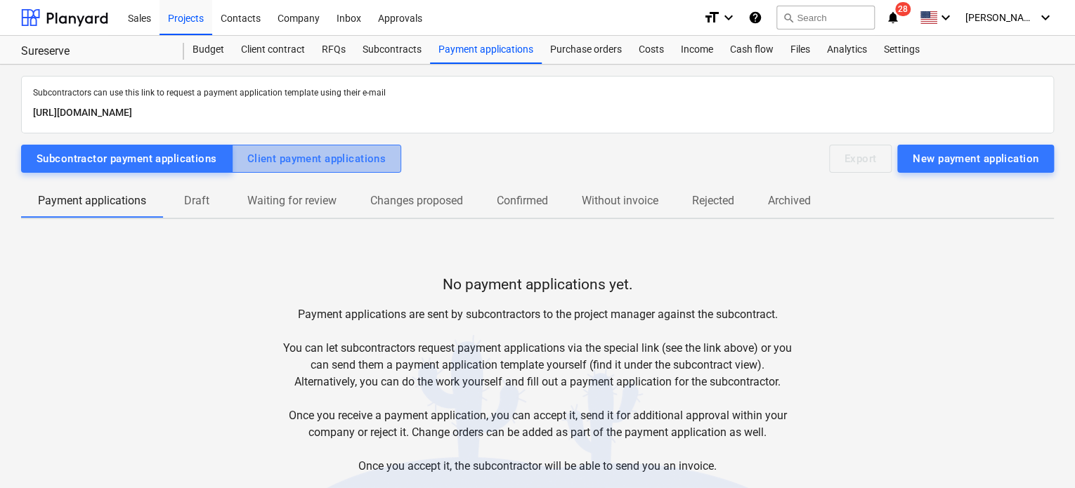
click at [316, 156] on div "Client payment applications" at bounding box center [316, 159] width 139 height 18
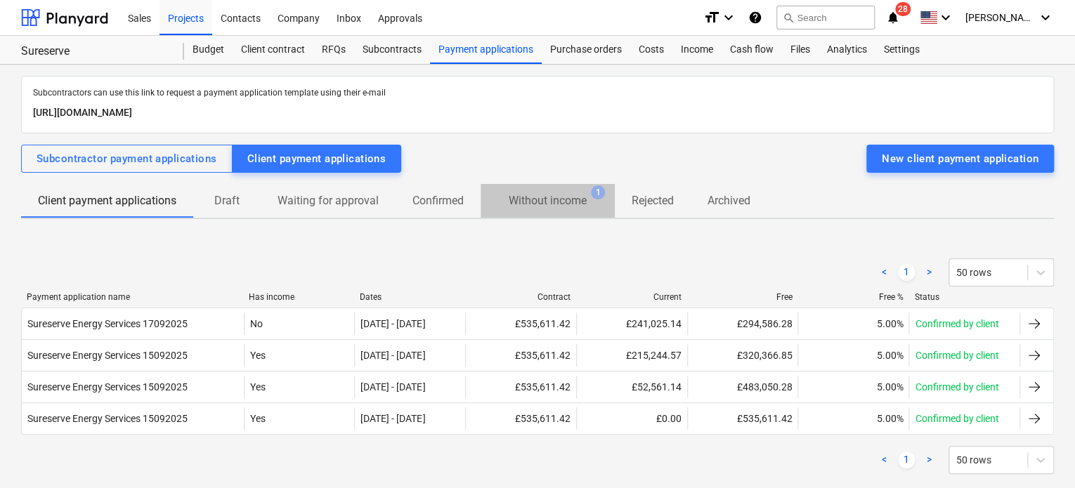
click at [552, 202] on p "Without income" at bounding box center [548, 201] width 78 height 17
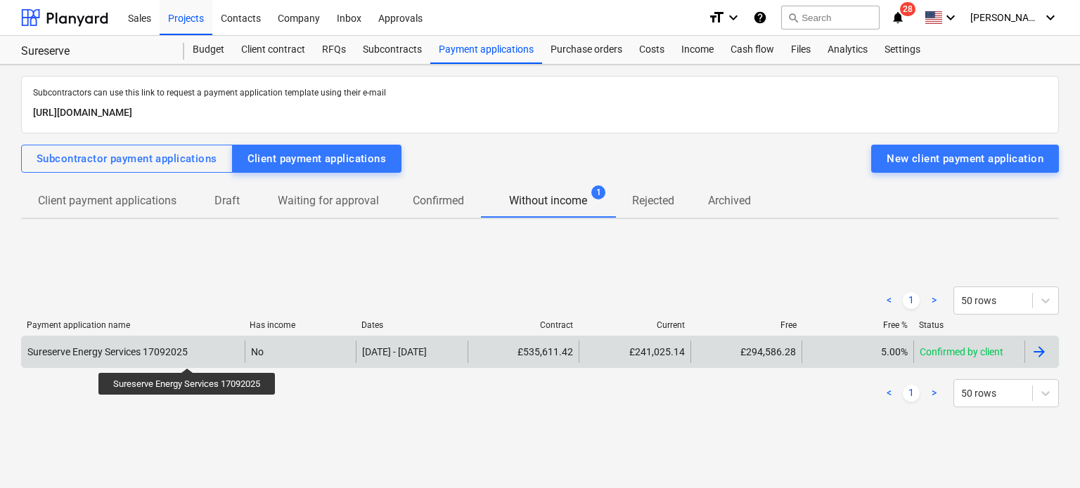
click at [188, 356] on div "Sureserve Energy Services 17092025" at bounding box center [107, 352] width 160 height 11
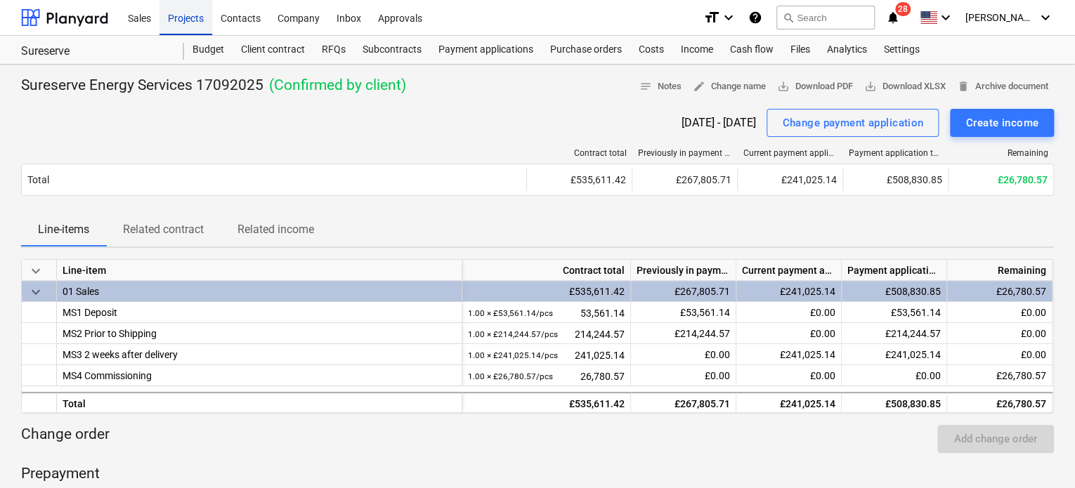
click at [176, 13] on div "Projects" at bounding box center [186, 17] width 53 height 36
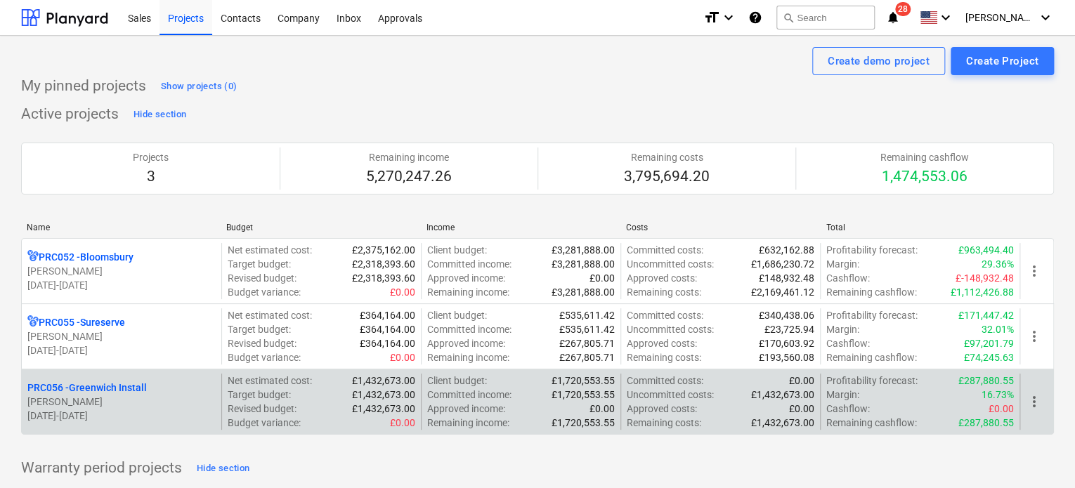
click at [103, 387] on p "PRC056 - Greenwich Install" at bounding box center [86, 388] width 119 height 14
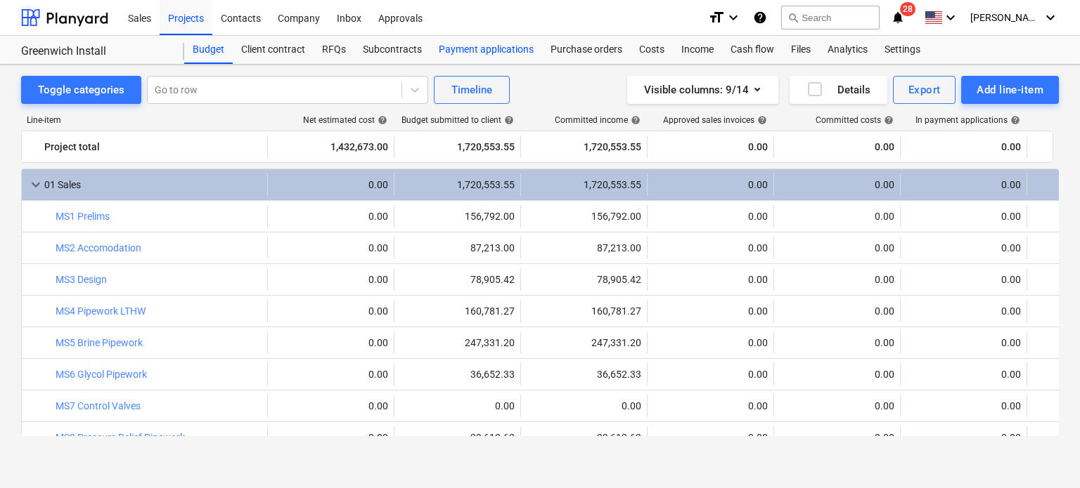
click at [500, 47] on div "Payment applications" at bounding box center [486, 50] width 112 height 28
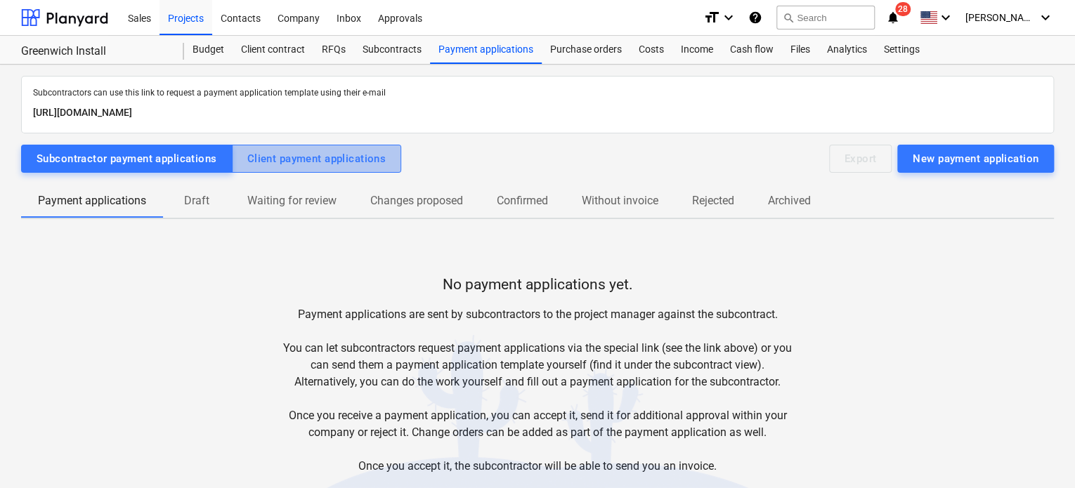
click at [280, 162] on div "Client payment applications" at bounding box center [316, 159] width 139 height 18
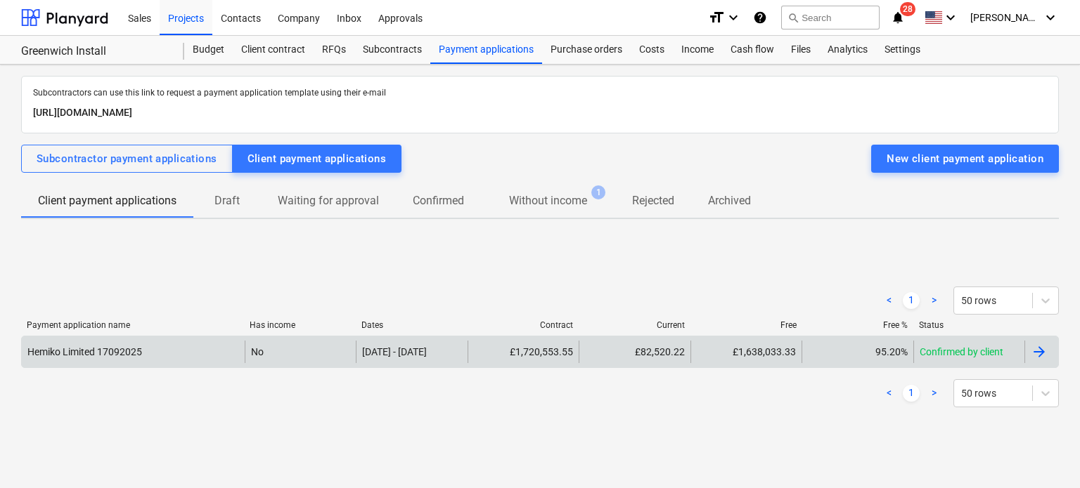
click at [214, 351] on div "Hemiko Limited 17092025" at bounding box center [133, 352] width 223 height 22
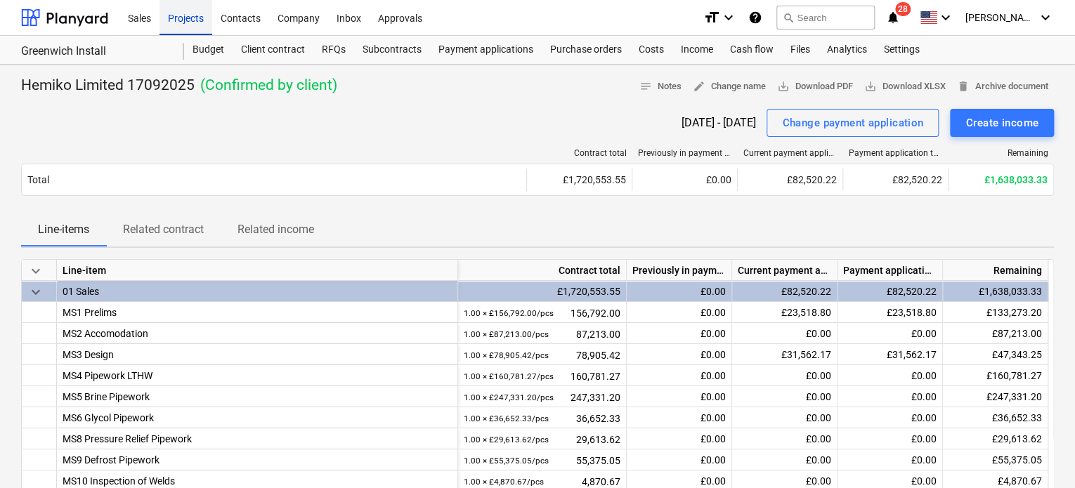
click at [177, 18] on div "Projects" at bounding box center [186, 17] width 53 height 36
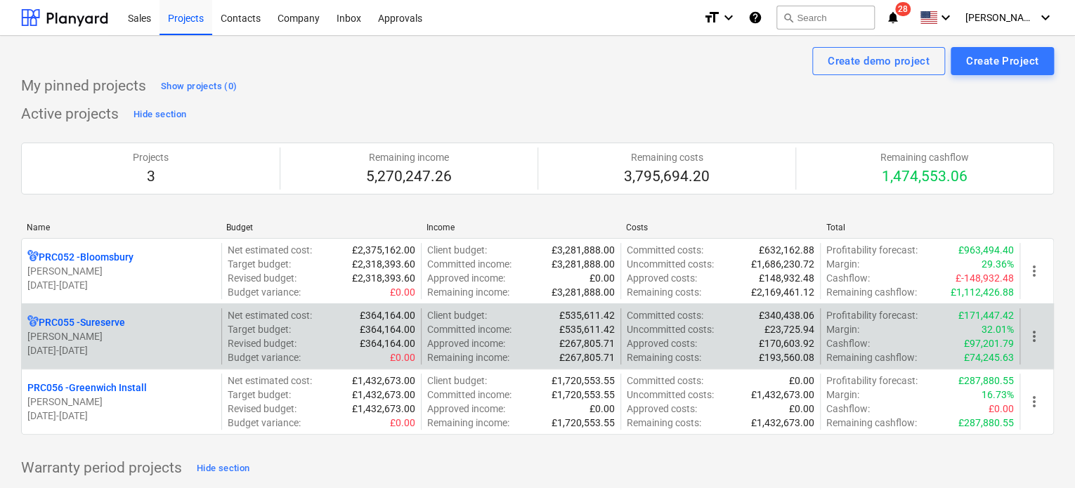
click at [67, 337] on p "[PERSON_NAME]" at bounding box center [121, 337] width 188 height 14
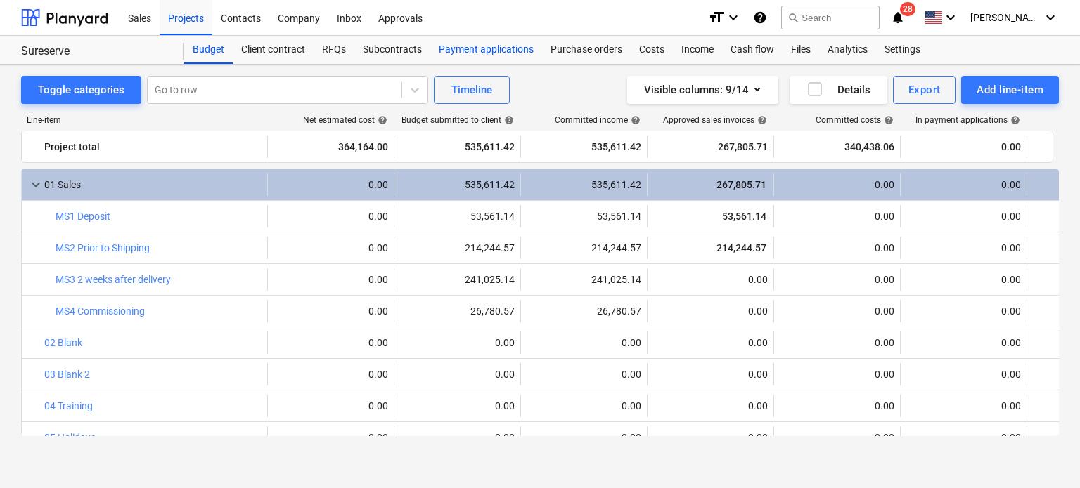
click at [464, 41] on div "Payment applications" at bounding box center [486, 50] width 112 height 28
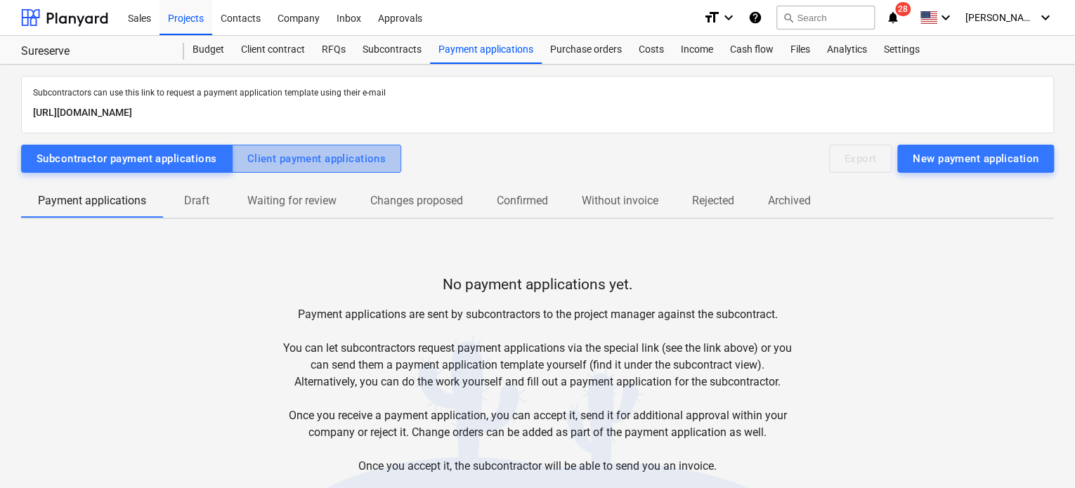
click at [292, 155] on div "Client payment applications" at bounding box center [316, 159] width 139 height 18
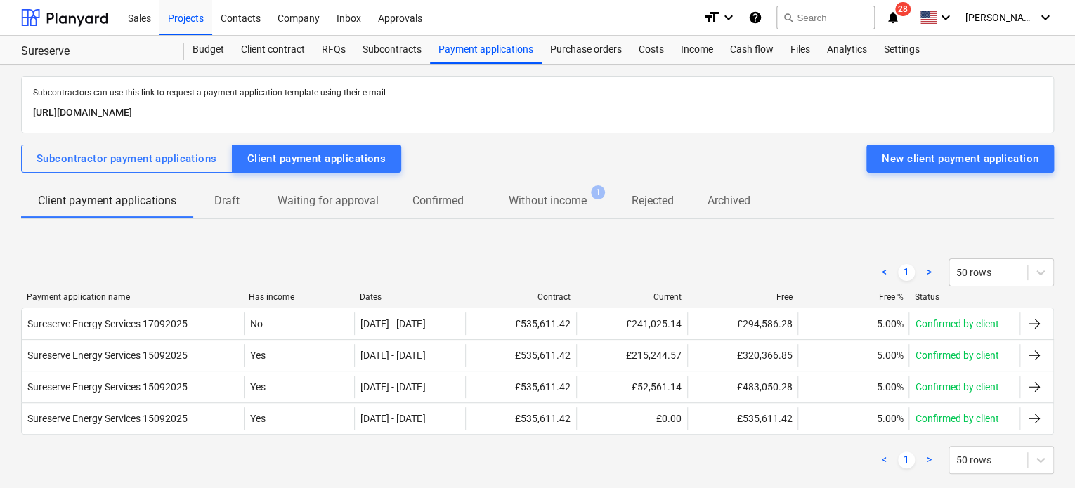
click at [559, 200] on p "Without income" at bounding box center [548, 201] width 78 height 17
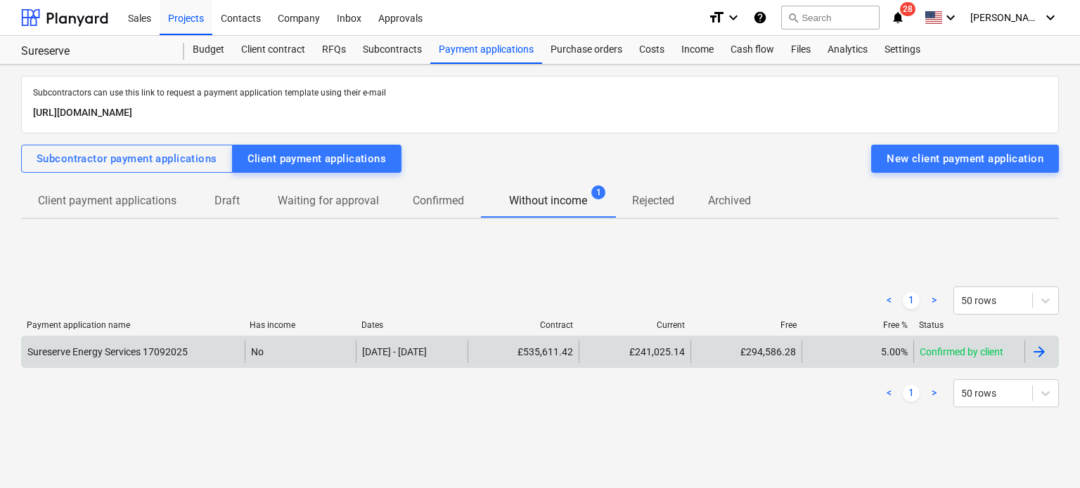
click at [231, 347] on div "Sureserve Energy Services 17092025" at bounding box center [133, 352] width 223 height 22
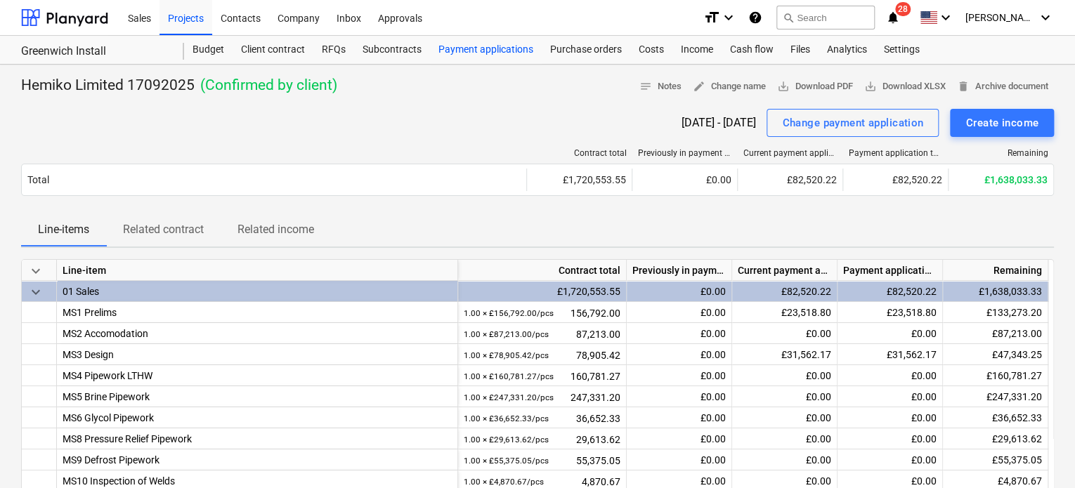
click at [460, 58] on div "Payment applications" at bounding box center [486, 50] width 112 height 28
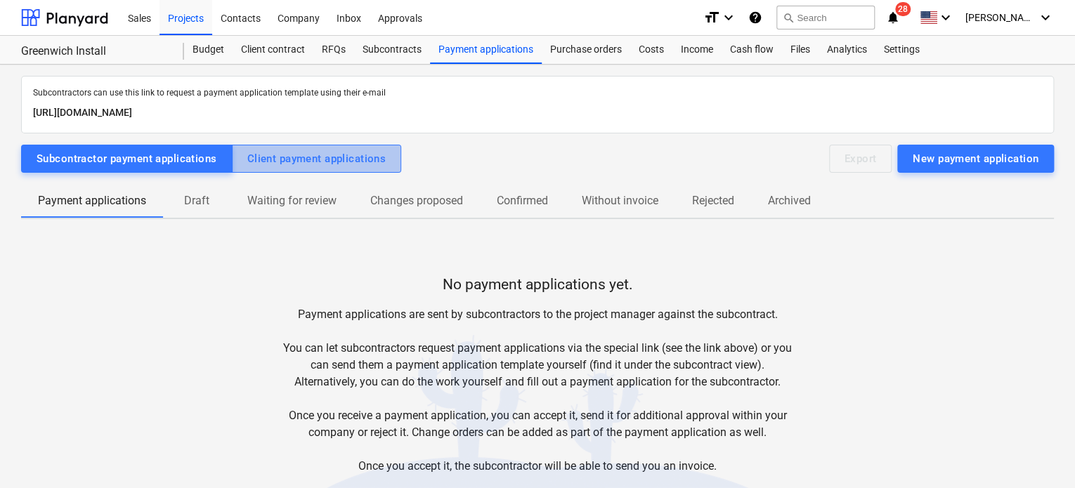
click at [361, 158] on div "Client payment applications" at bounding box center [316, 159] width 139 height 18
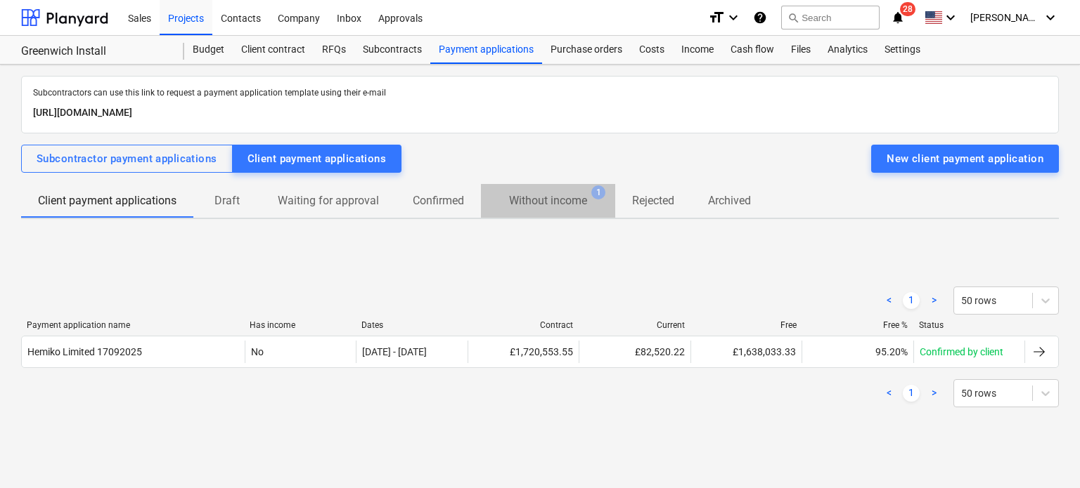
click at [573, 194] on p "Without income" at bounding box center [548, 201] width 78 height 17
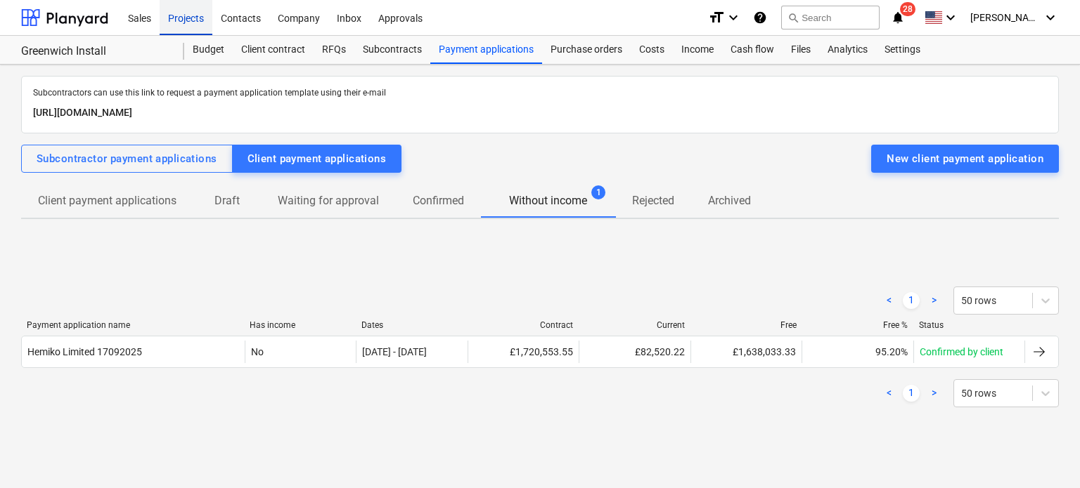
click at [193, 22] on div "Projects" at bounding box center [186, 17] width 53 height 36
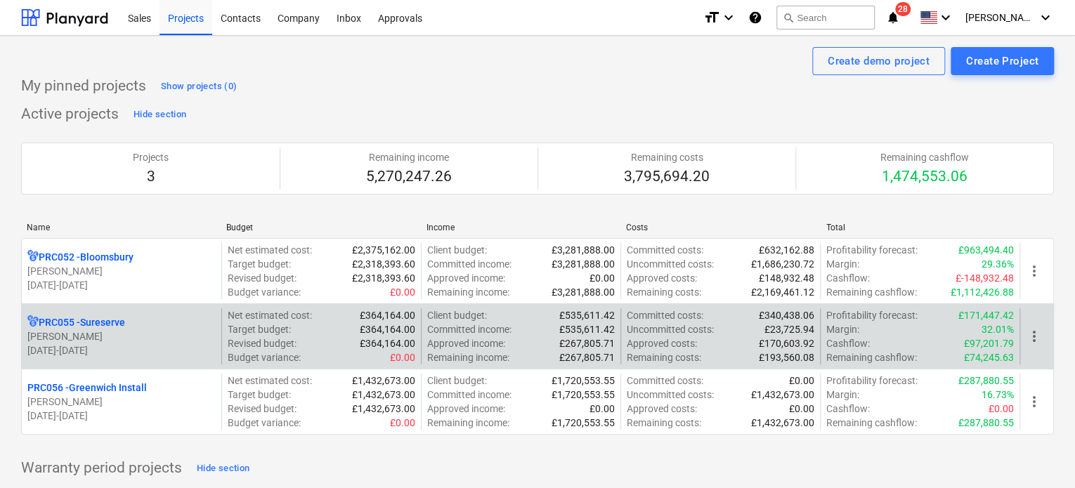
click at [76, 339] on p "[PERSON_NAME]" at bounding box center [121, 337] width 188 height 14
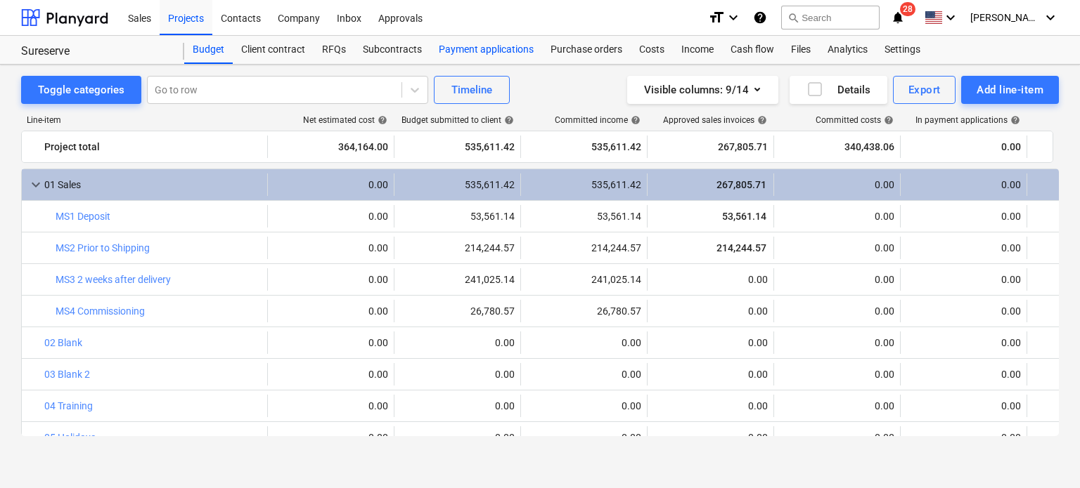
click at [471, 48] on div "Payment applications" at bounding box center [486, 50] width 112 height 28
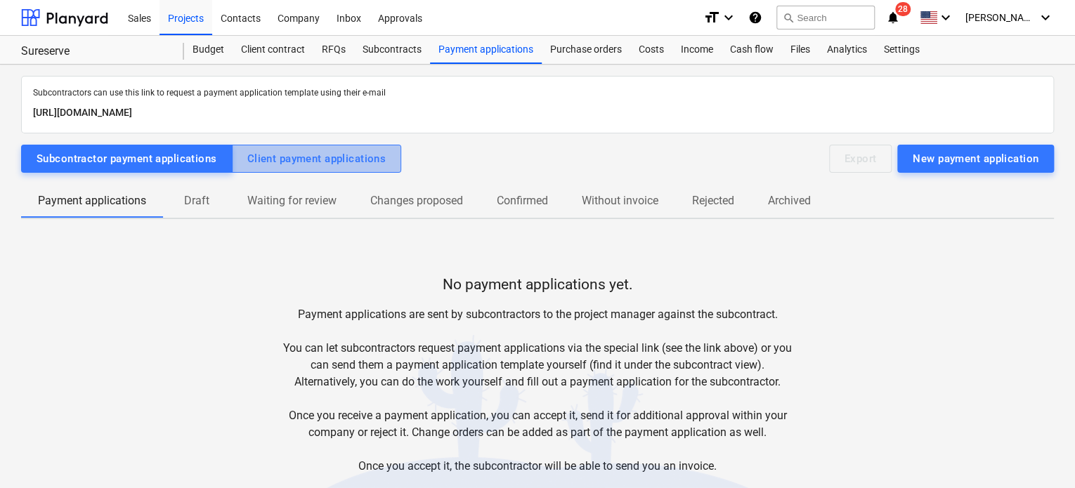
click at [304, 171] on button "Client payment applications" at bounding box center [317, 159] width 170 height 28
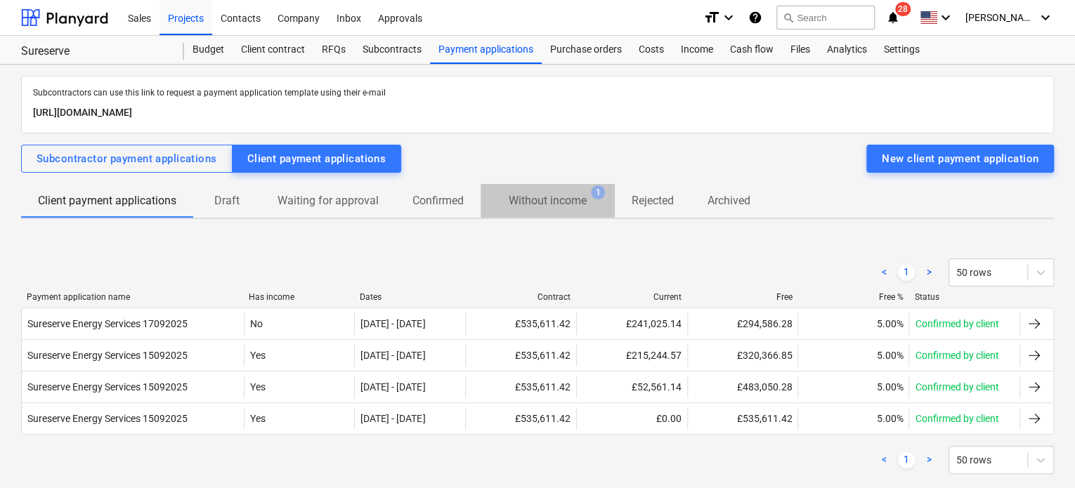
click at [553, 198] on p "Without income" at bounding box center [548, 201] width 78 height 17
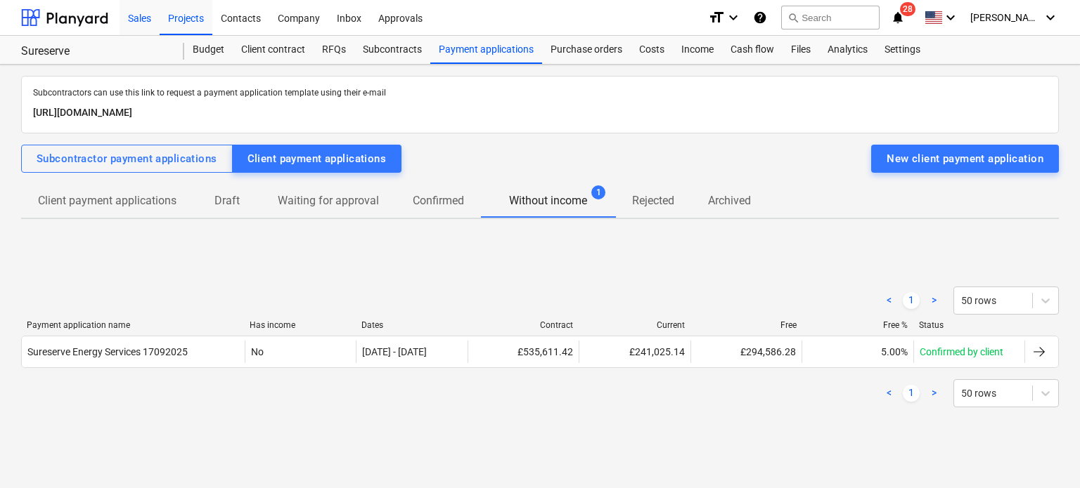
click at [134, 22] on div "Sales" at bounding box center [139, 17] width 40 height 36
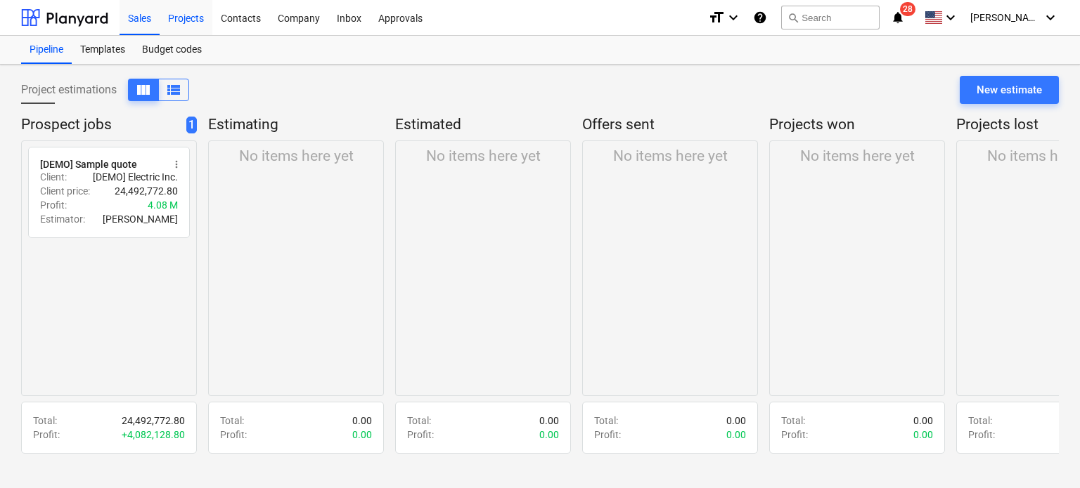
click at [188, 18] on div "Projects" at bounding box center [186, 17] width 53 height 36
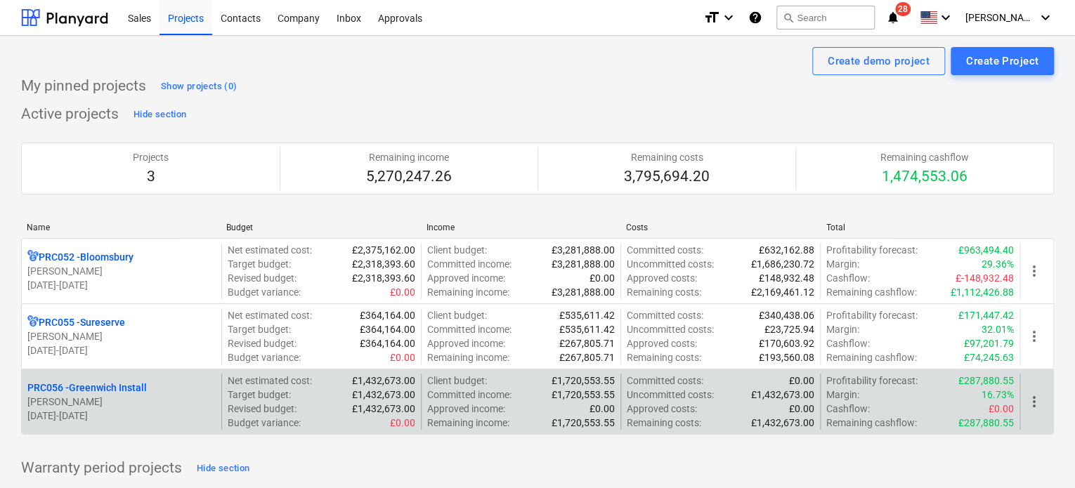
click at [112, 376] on div "PRC056 - Greenwich Install [PERSON_NAME] [DATE] - [DATE]" at bounding box center [122, 402] width 200 height 56
click at [112, 384] on p "PRC056 - Greenwich Install" at bounding box center [86, 388] width 119 height 14
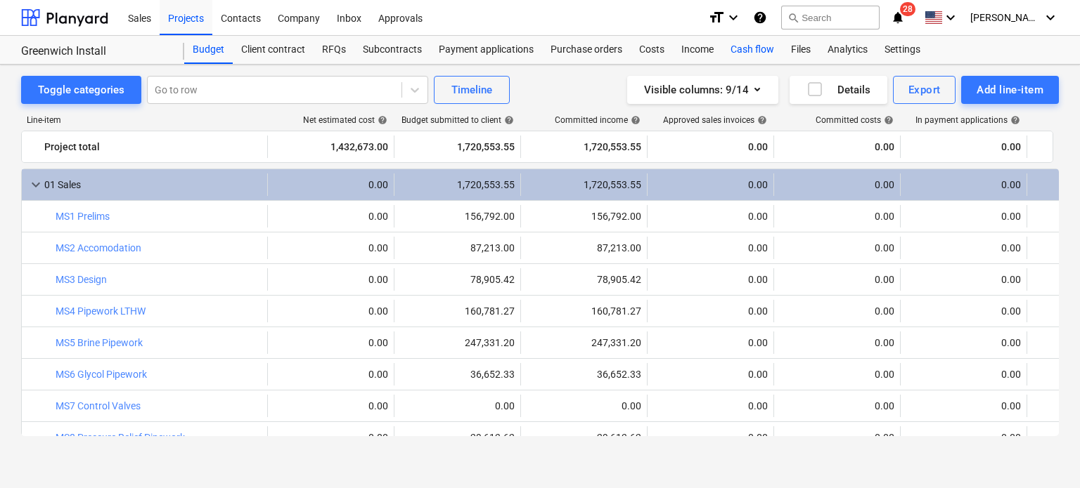
click at [739, 49] on div "Cash flow" at bounding box center [752, 50] width 60 height 28
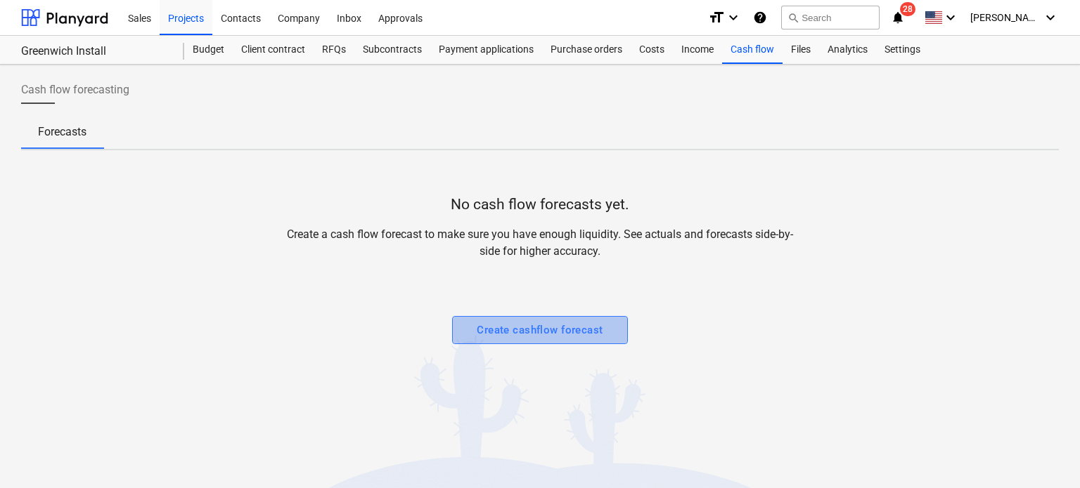
click at [491, 328] on div "Create cashflow forecast" at bounding box center [540, 330] width 126 height 18
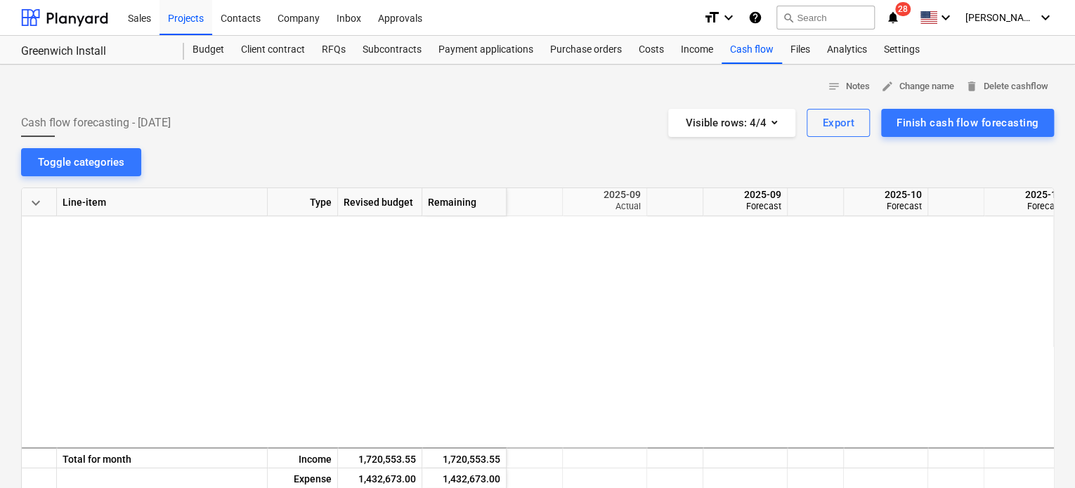
scroll to position [0, 281]
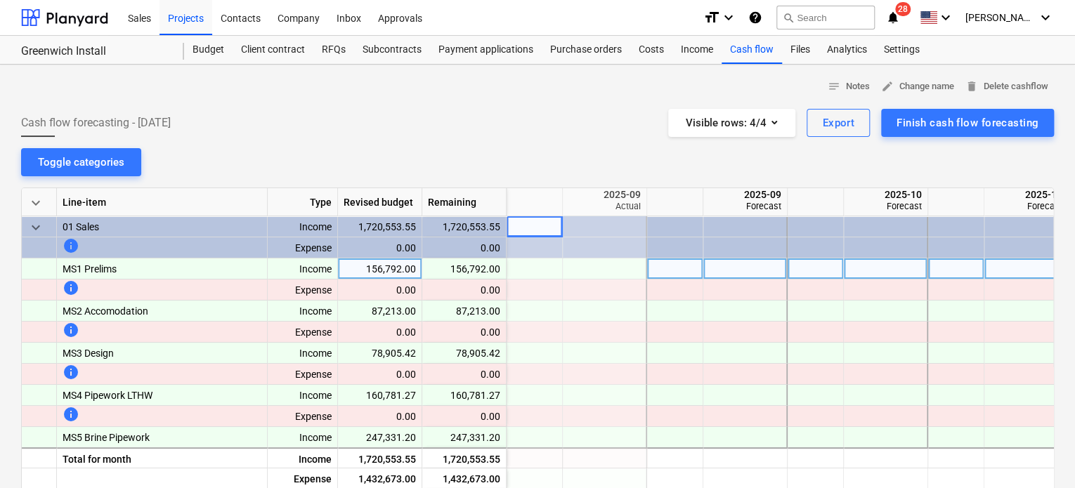
click at [755, 266] on div at bounding box center [746, 269] width 84 height 21
type input "15"
click at [735, 271] on div "23,518.80" at bounding box center [745, 269] width 72 height 21
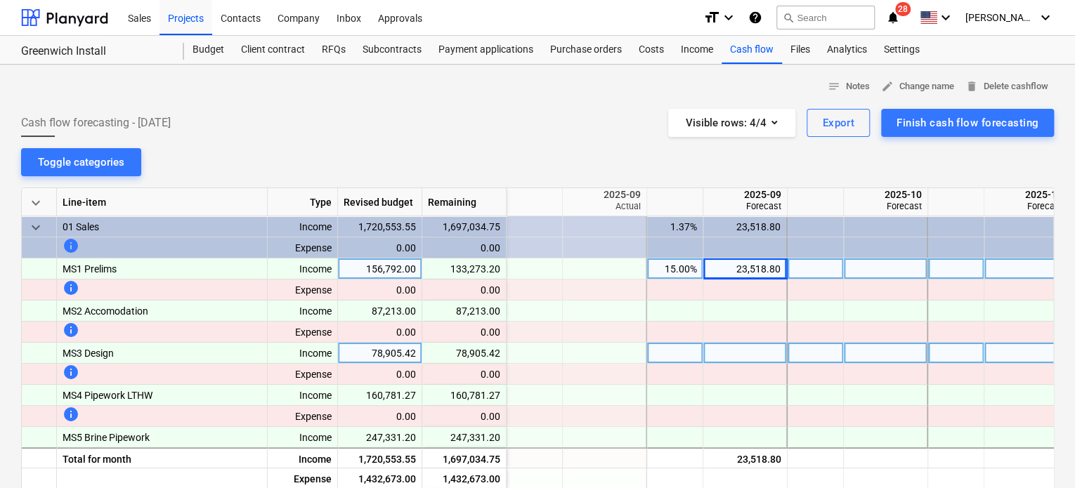
click at [668, 356] on div at bounding box center [675, 353] width 56 height 21
type input "40"
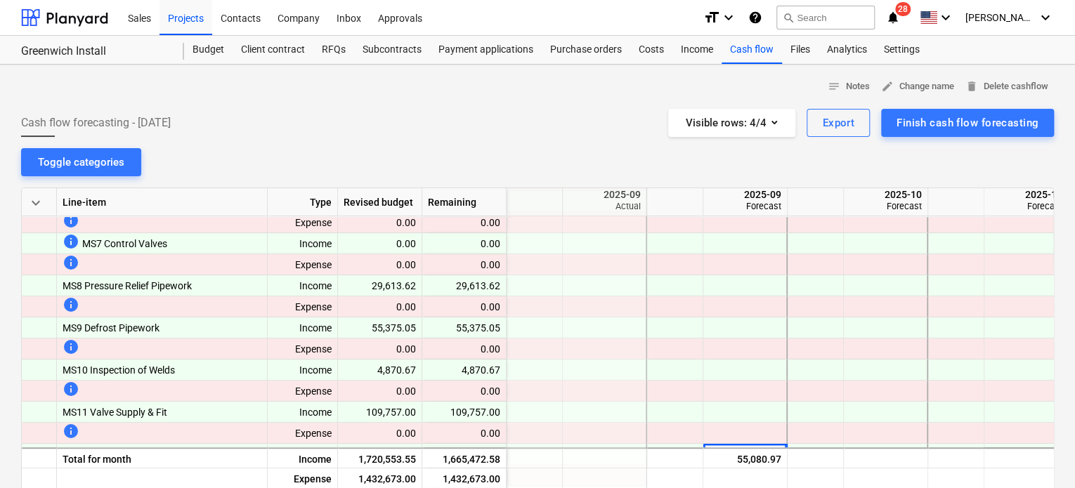
scroll to position [300, 281]
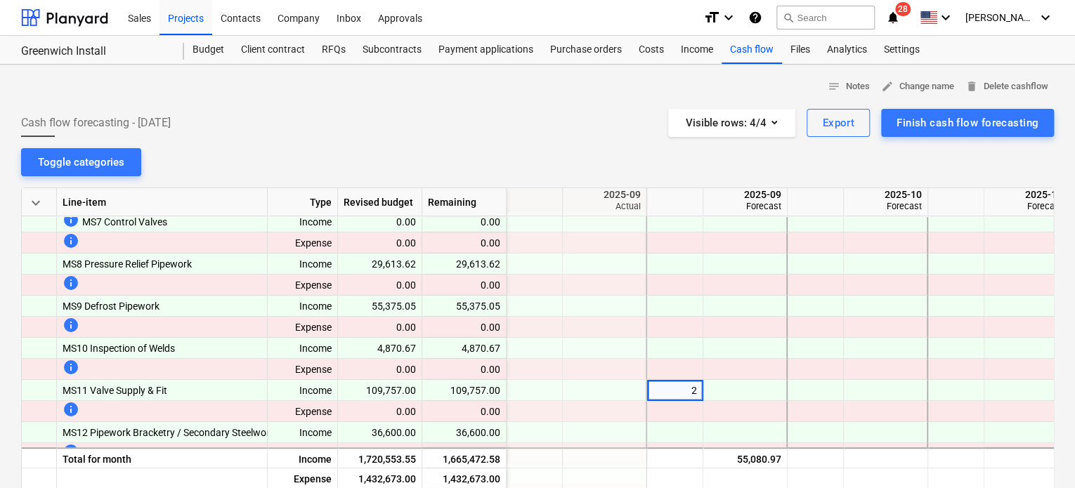
type input "25"
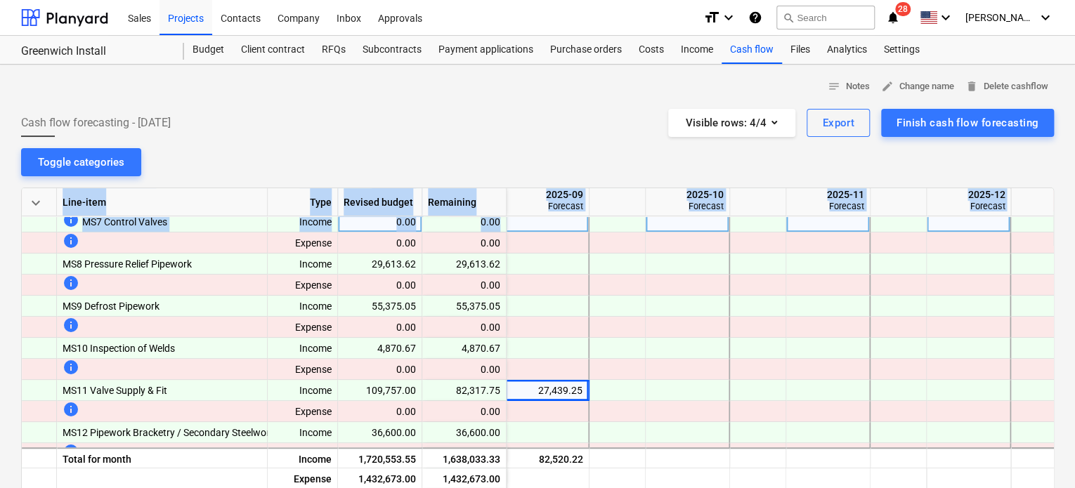
scroll to position [300, 582]
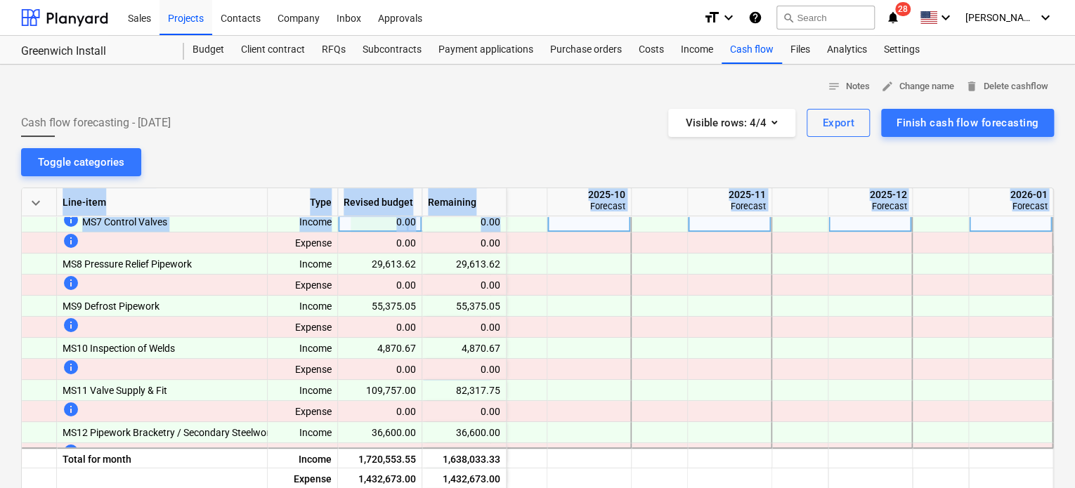
drag, startPoint x: 1054, startPoint y: 252, endPoint x: 1048, endPoint y: 218, distance: 35.0
click at [1048, 218] on div "notes Notes edit Change name delete Delete cashflow Cash flow forecasting - [DA…" at bounding box center [537, 410] width 1075 height 690
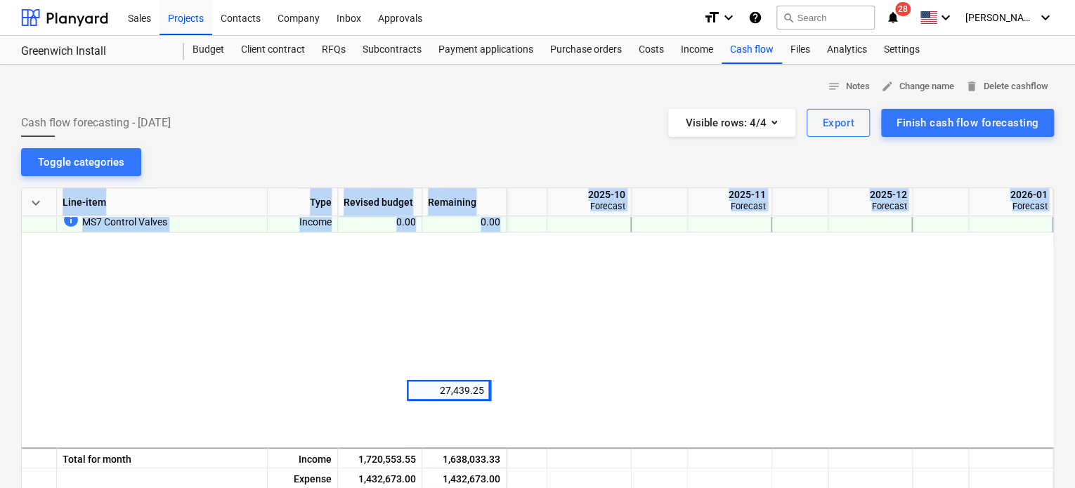
scroll to position [0, 582]
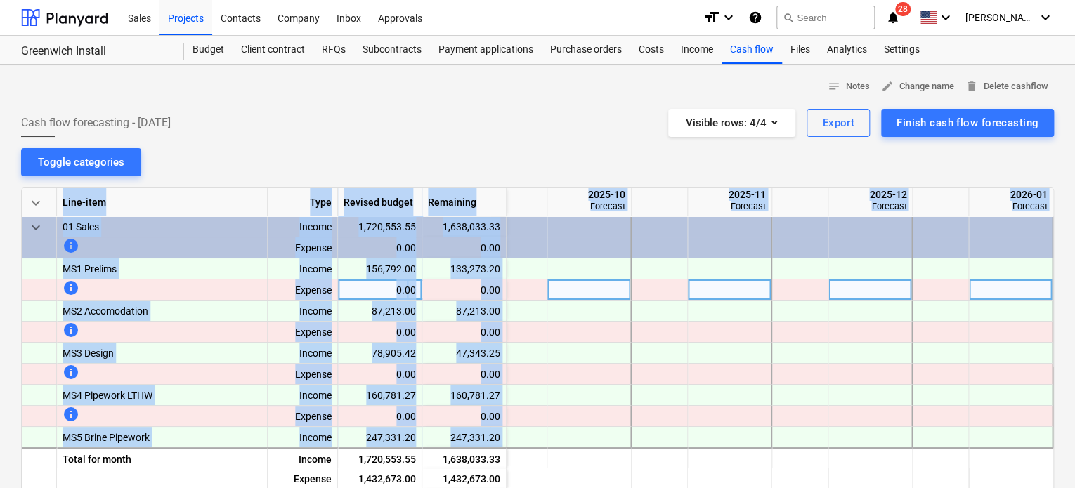
click at [551, 295] on div at bounding box center [590, 290] width 84 height 21
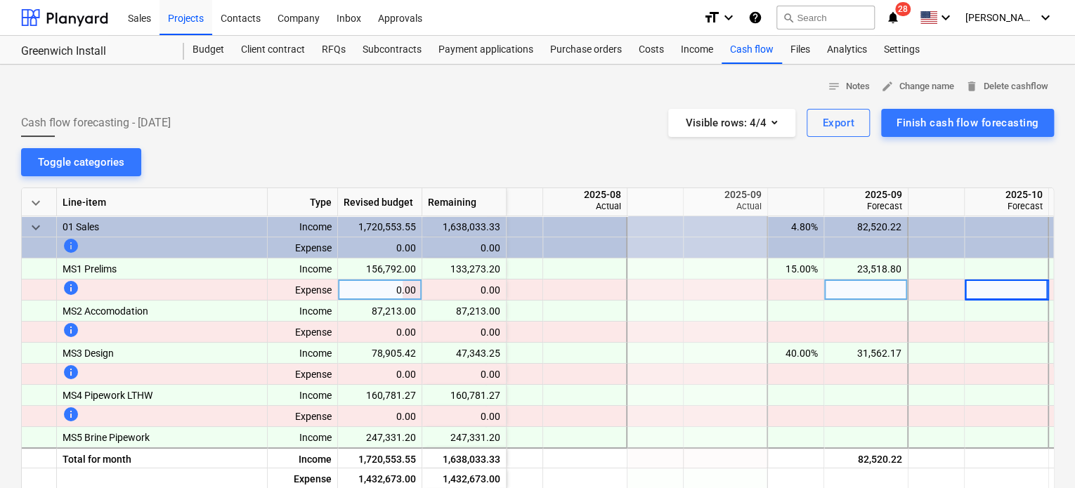
scroll to position [0, 216]
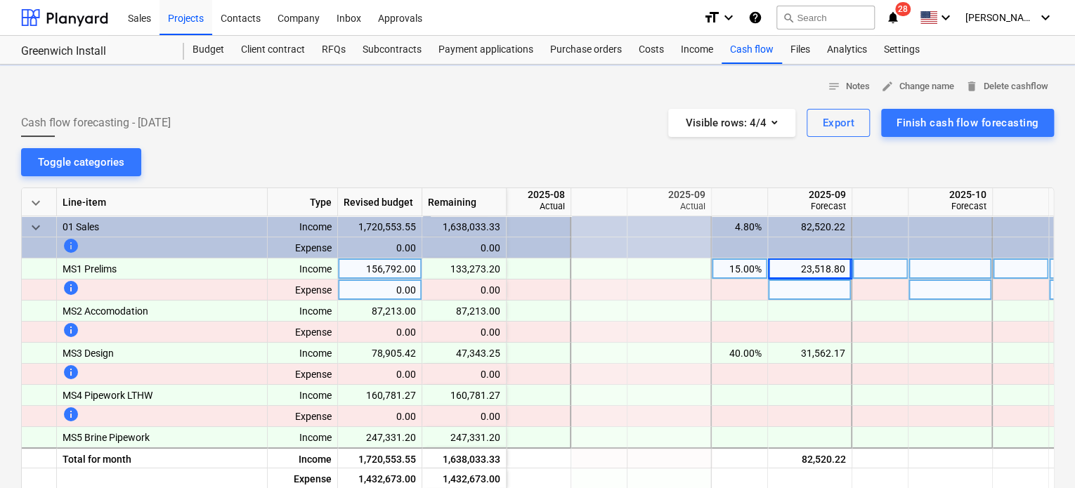
click at [805, 272] on div "23,518.80" at bounding box center [810, 269] width 72 height 21
type input "22"
type input "3"
type input "22342.86"
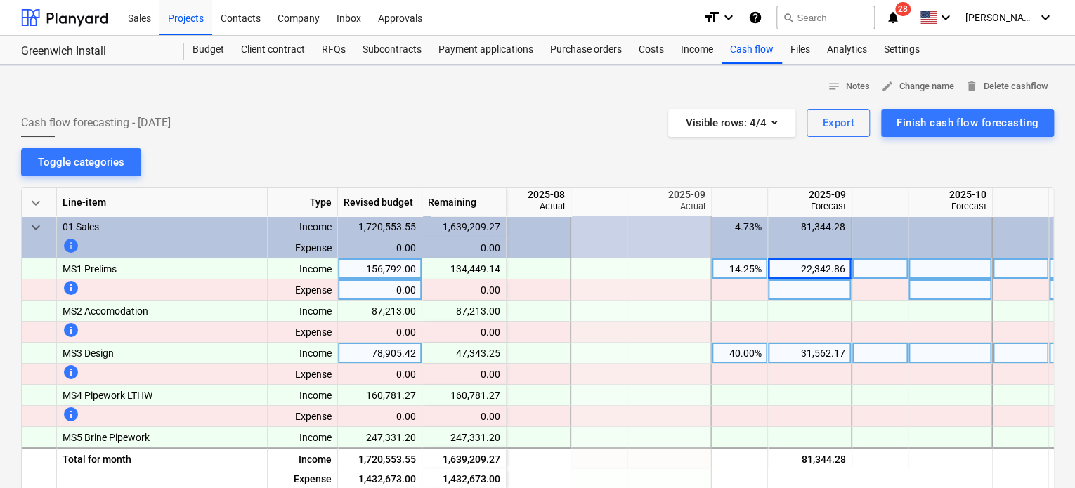
click at [794, 354] on div "31,562.17" at bounding box center [810, 353] width 72 height 21
type input "299"
type input "84"
click at [805, 354] on div "84.00" at bounding box center [810, 353] width 72 height 21
type input "29984.06"
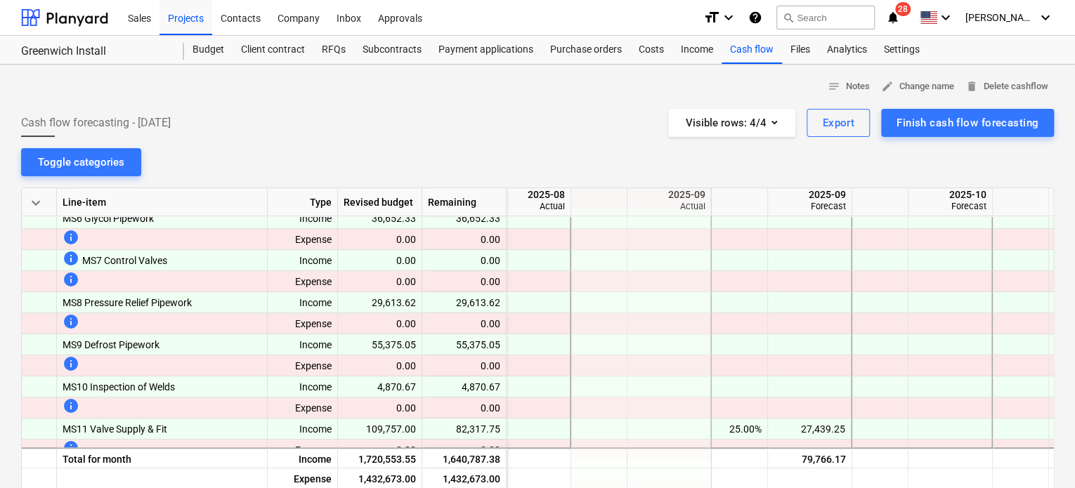
scroll to position [333, 216]
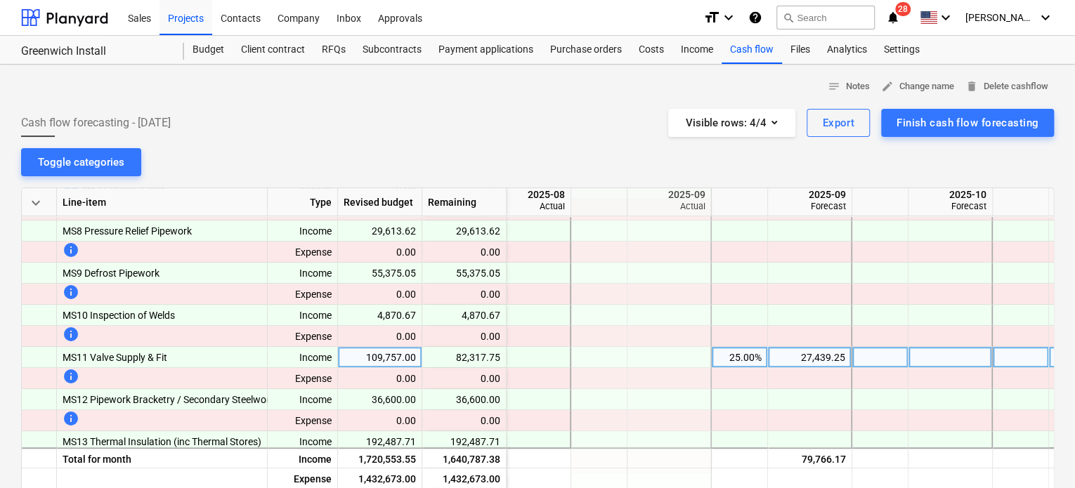
click at [793, 358] on div "27,439.25" at bounding box center [810, 357] width 72 height 21
click at [787, 351] on div "27,439.25" at bounding box center [810, 357] width 72 height 21
type input "26067.86"
click at [828, 354] on div "26,067.86" at bounding box center [810, 357] width 72 height 21
type input "26067.28"
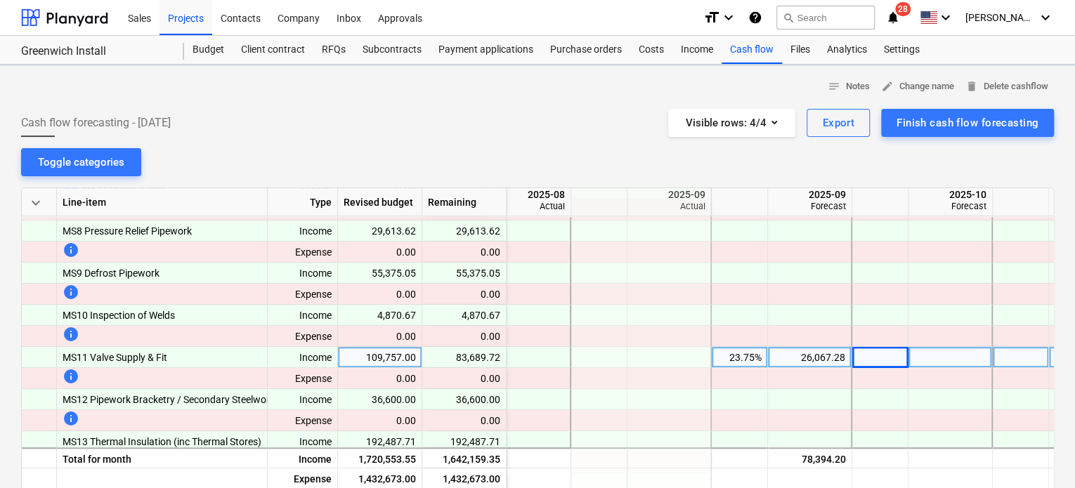
click at [845, 353] on div "26,067.28" at bounding box center [810, 357] width 72 height 21
click at [846, 357] on div "26,067.28" at bounding box center [810, 357] width 84 height 21
type input "26067.29"
click at [917, 123] on div "Finish cash flow forecasting" at bounding box center [968, 123] width 142 height 18
